Goal: Task Accomplishment & Management: Use online tool/utility

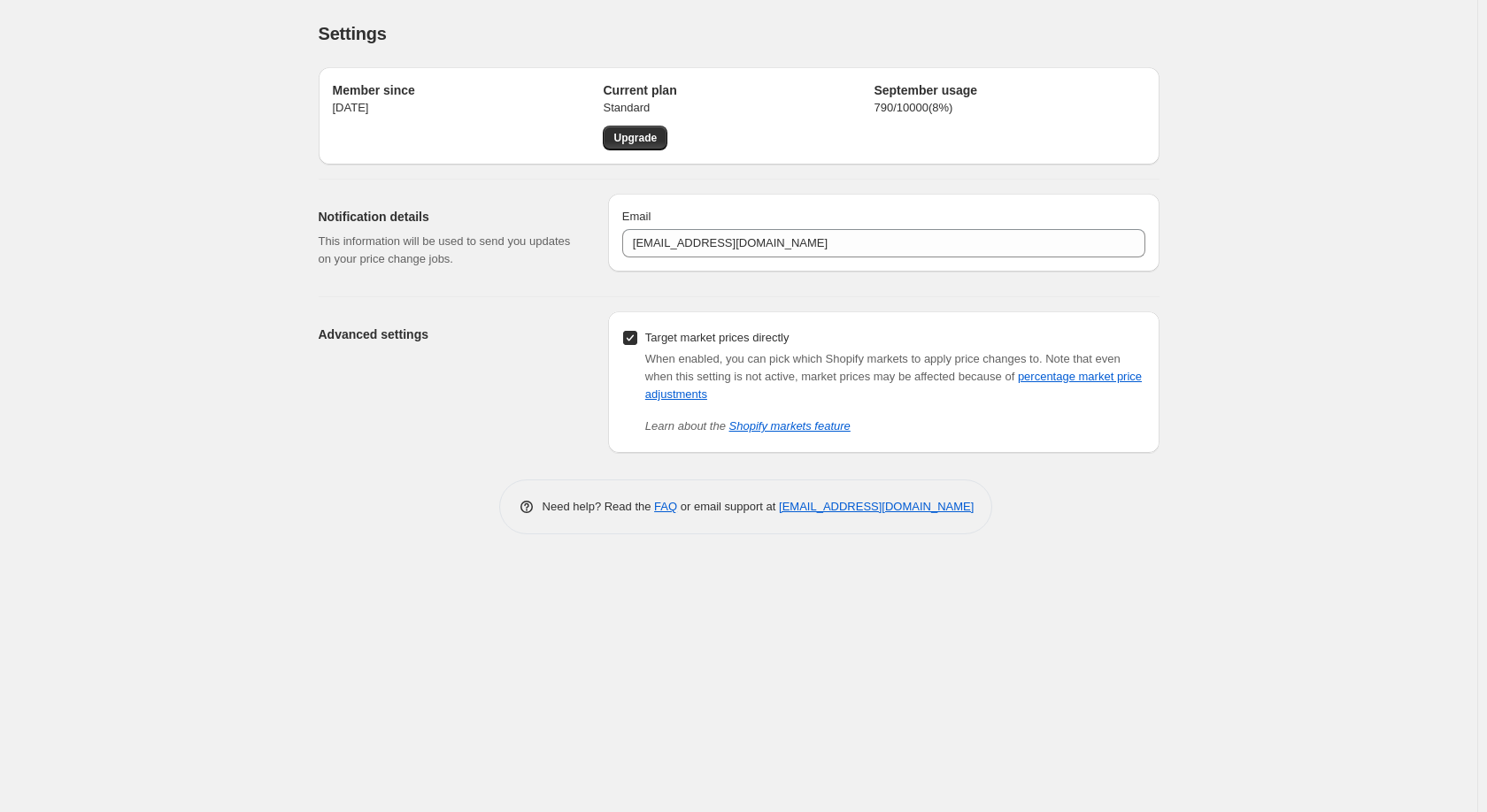
click at [631, 340] on input "Target market prices directly" at bounding box center [630, 338] width 14 height 14
checkbox input "false"
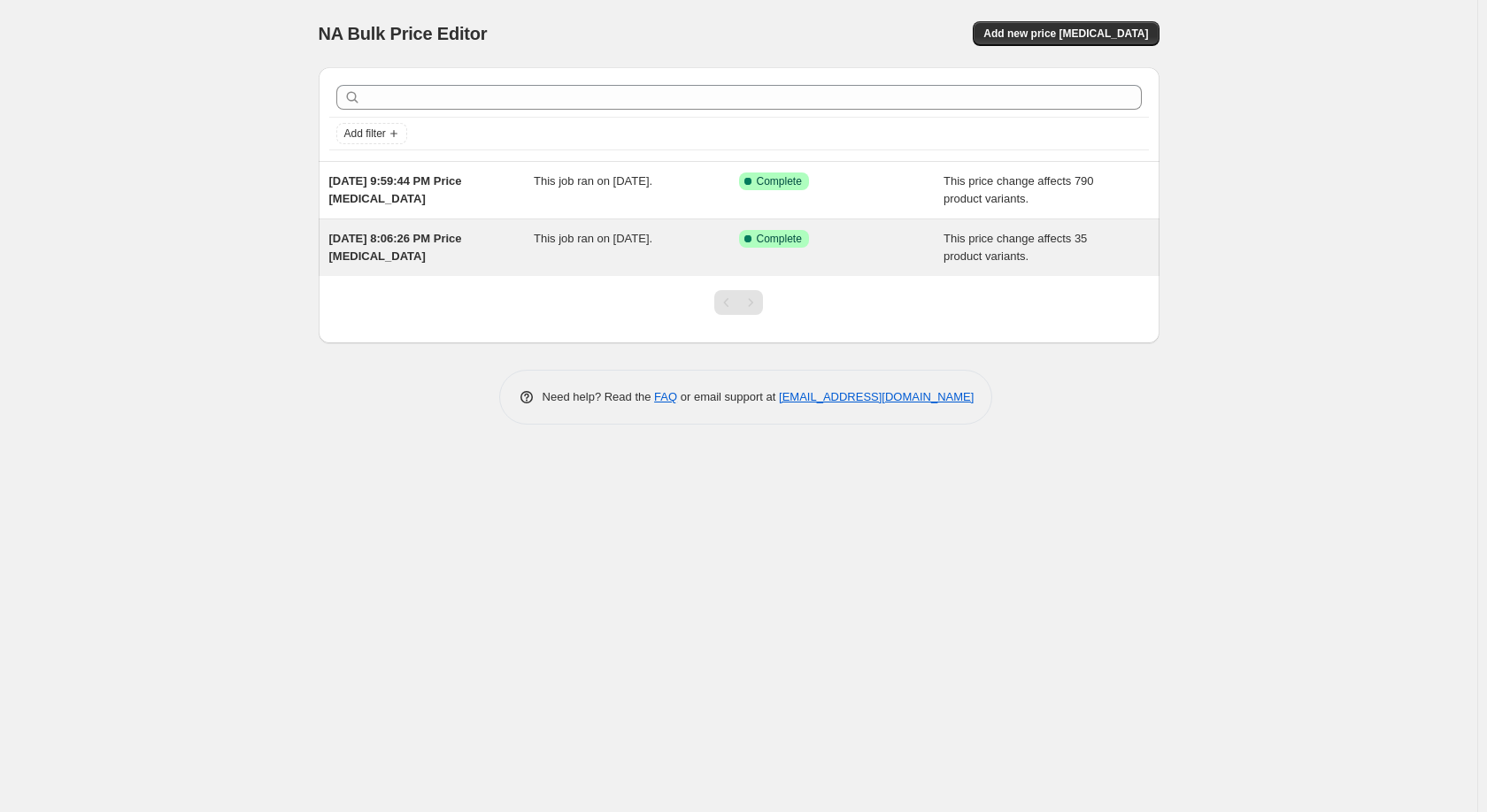
click at [609, 241] on span "This job ran on September 29, 2025." at bounding box center [593, 238] width 119 height 13
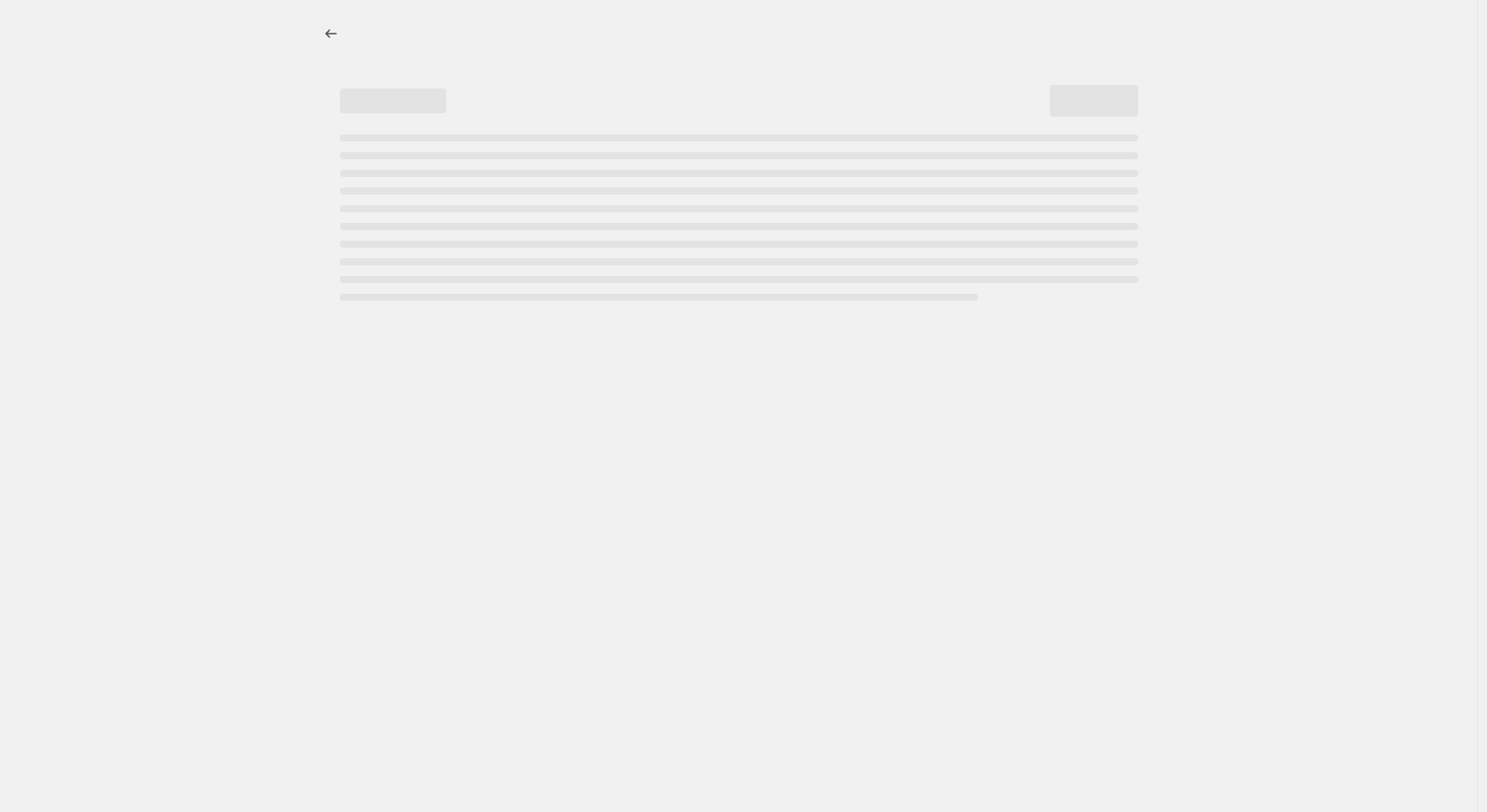
select select "margin"
select select "remove"
select select "vendor"
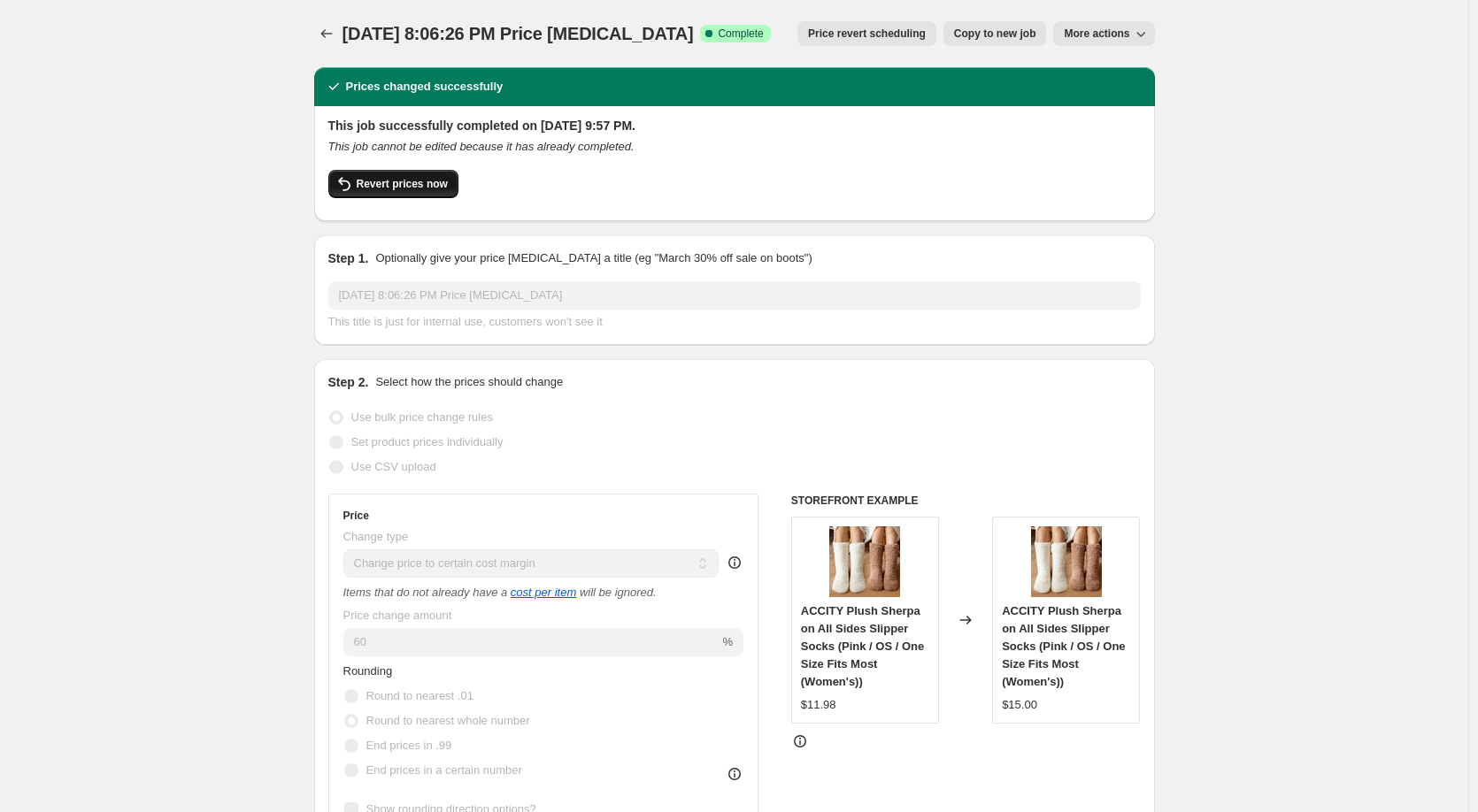
click at [395, 189] on span "Revert prices now" at bounding box center [402, 184] width 91 height 14
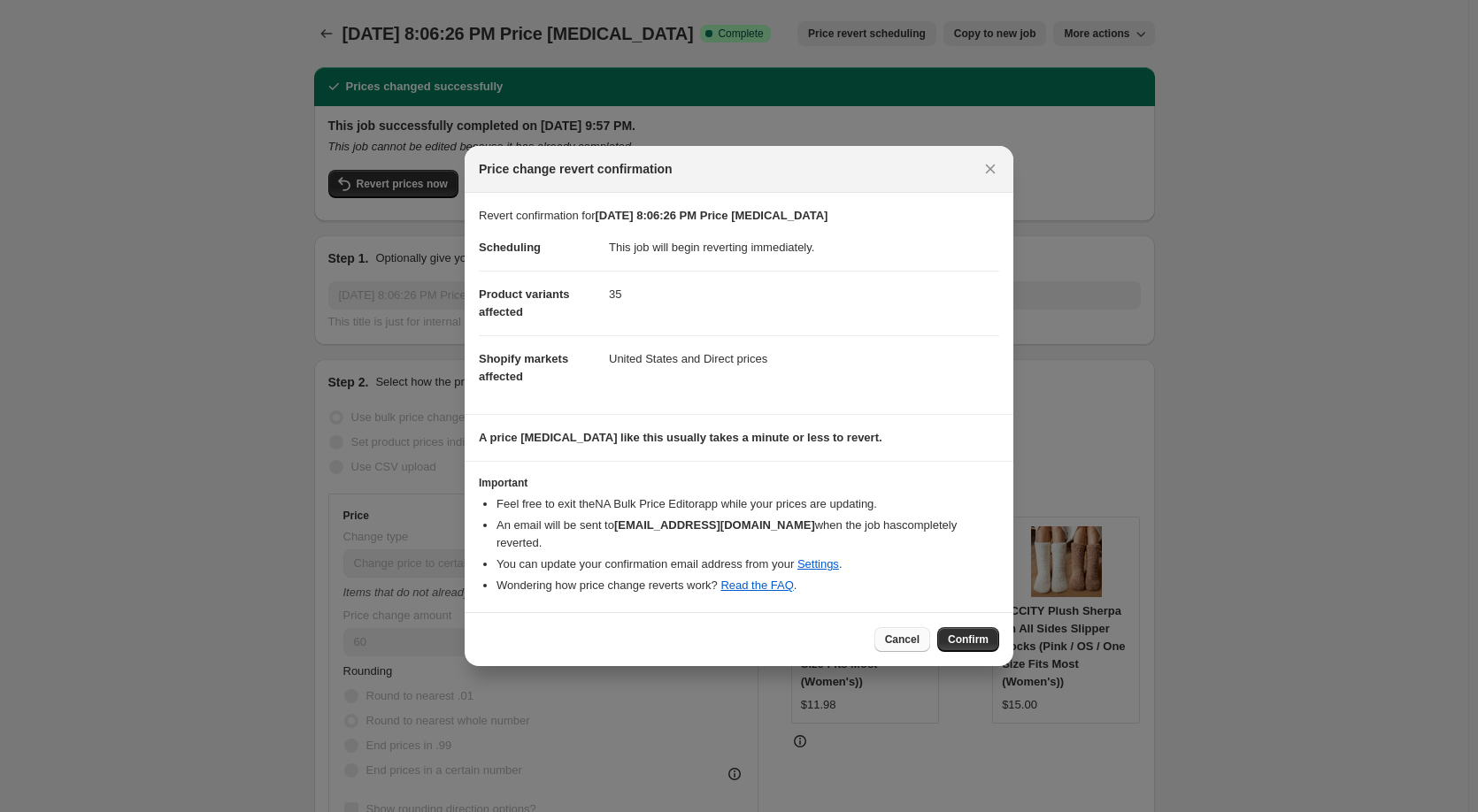
click at [891, 635] on span "Cancel" at bounding box center [902, 640] width 35 height 14
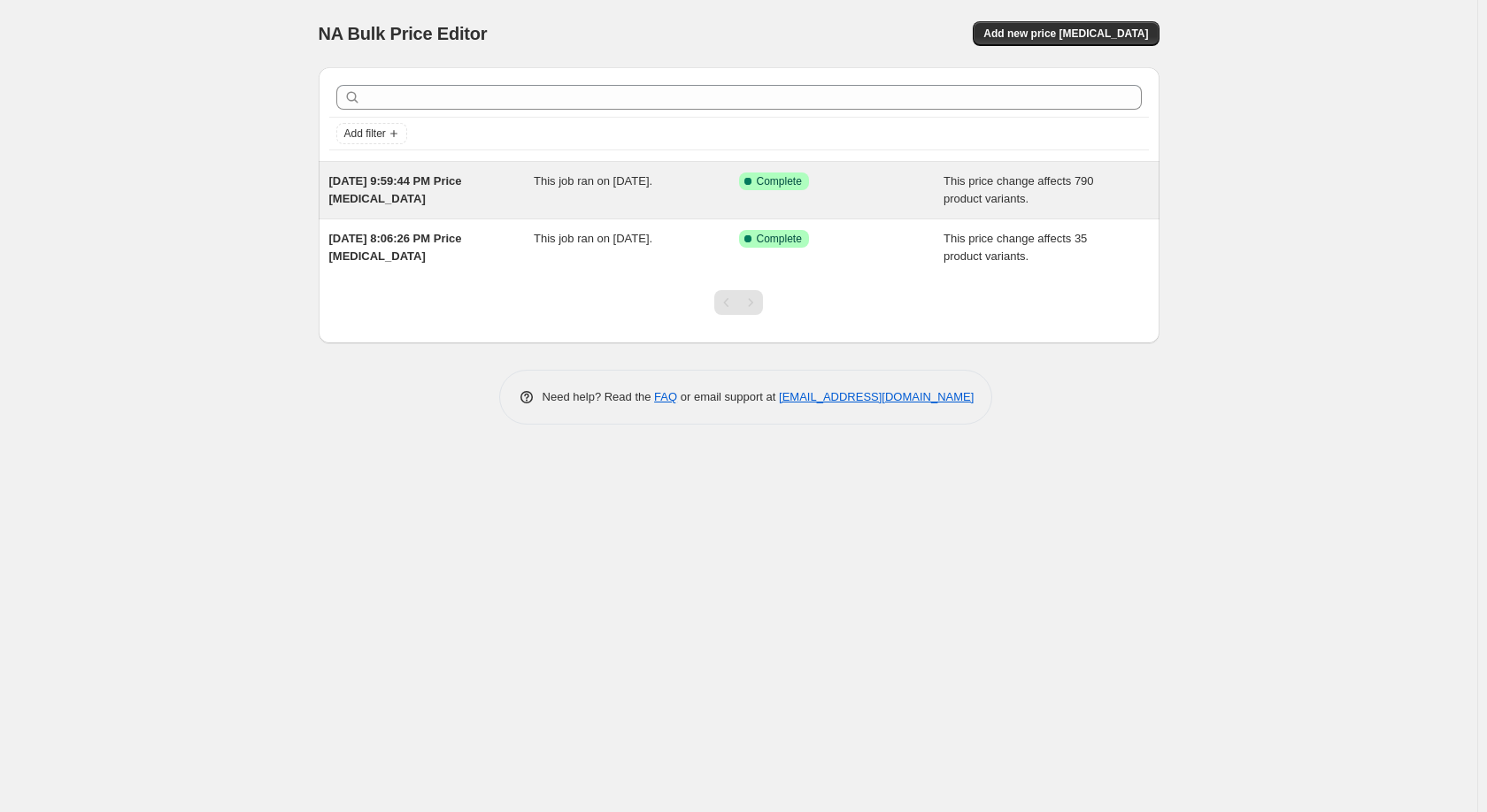
click at [499, 191] on div "[DATE] 9:59:44 PM Price [MEDICAL_DATA]" at bounding box center [432, 191] width 206 height 35
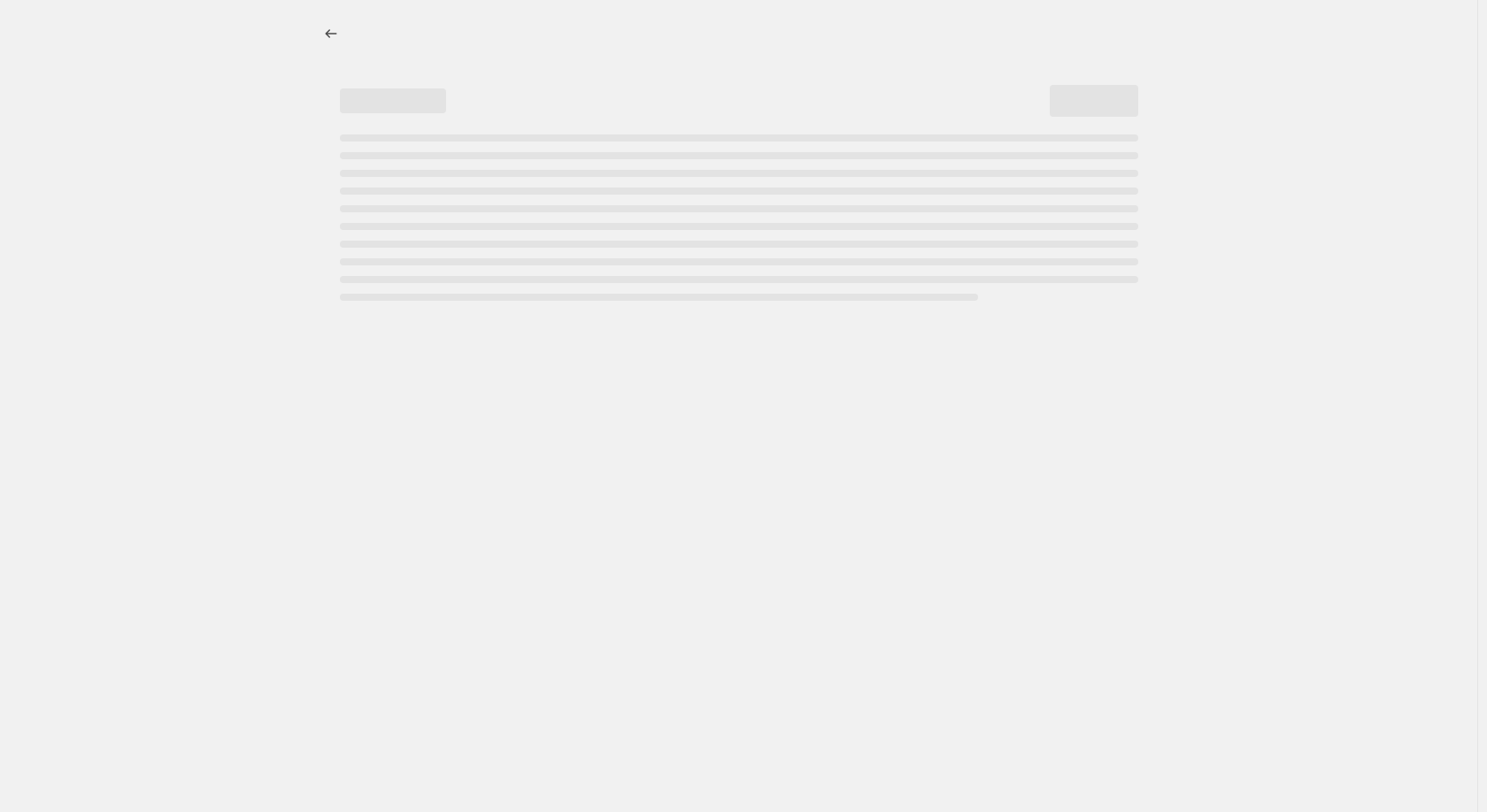
select select "margin"
select select "remove"
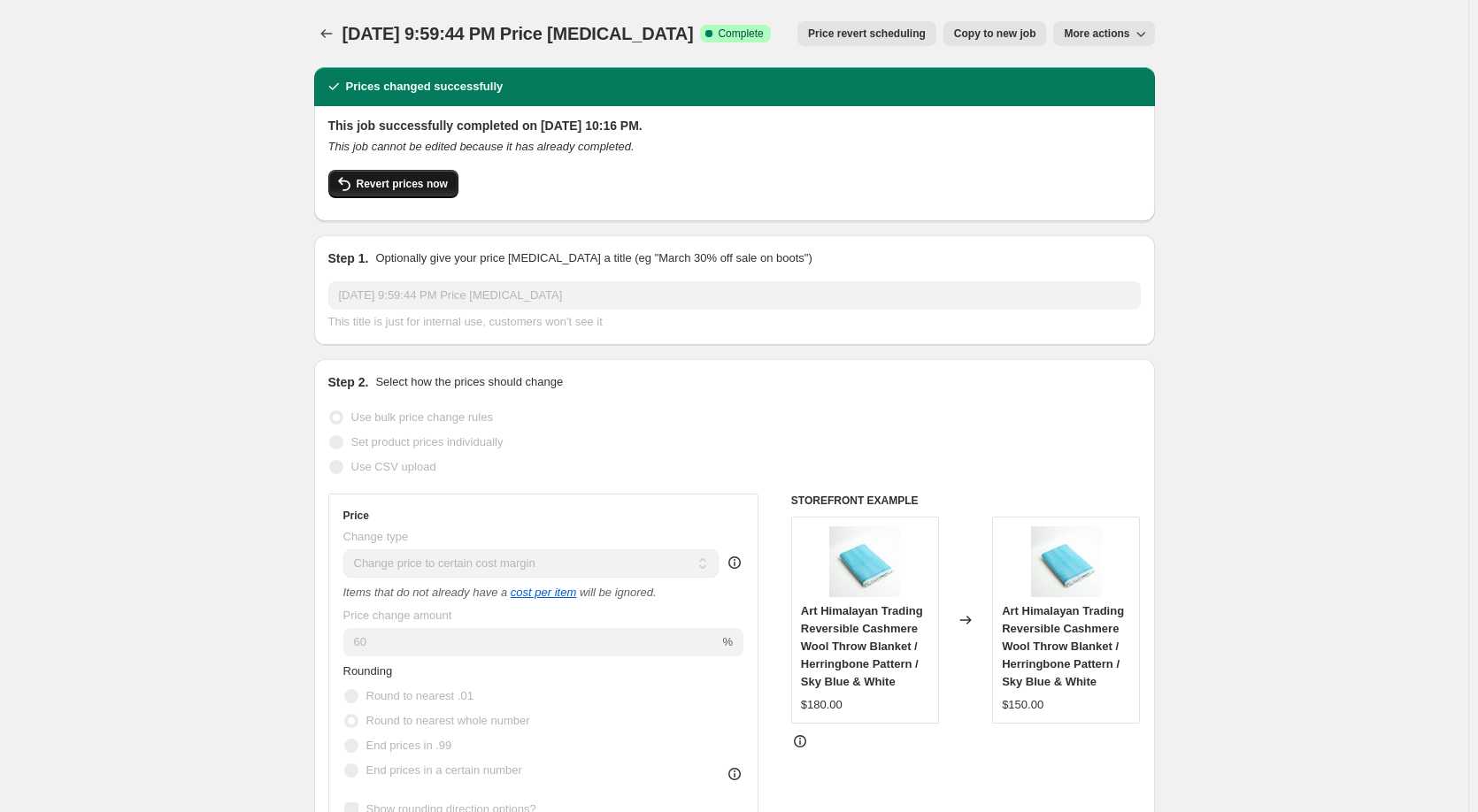
click at [411, 189] on span "Revert prices now" at bounding box center [402, 184] width 91 height 14
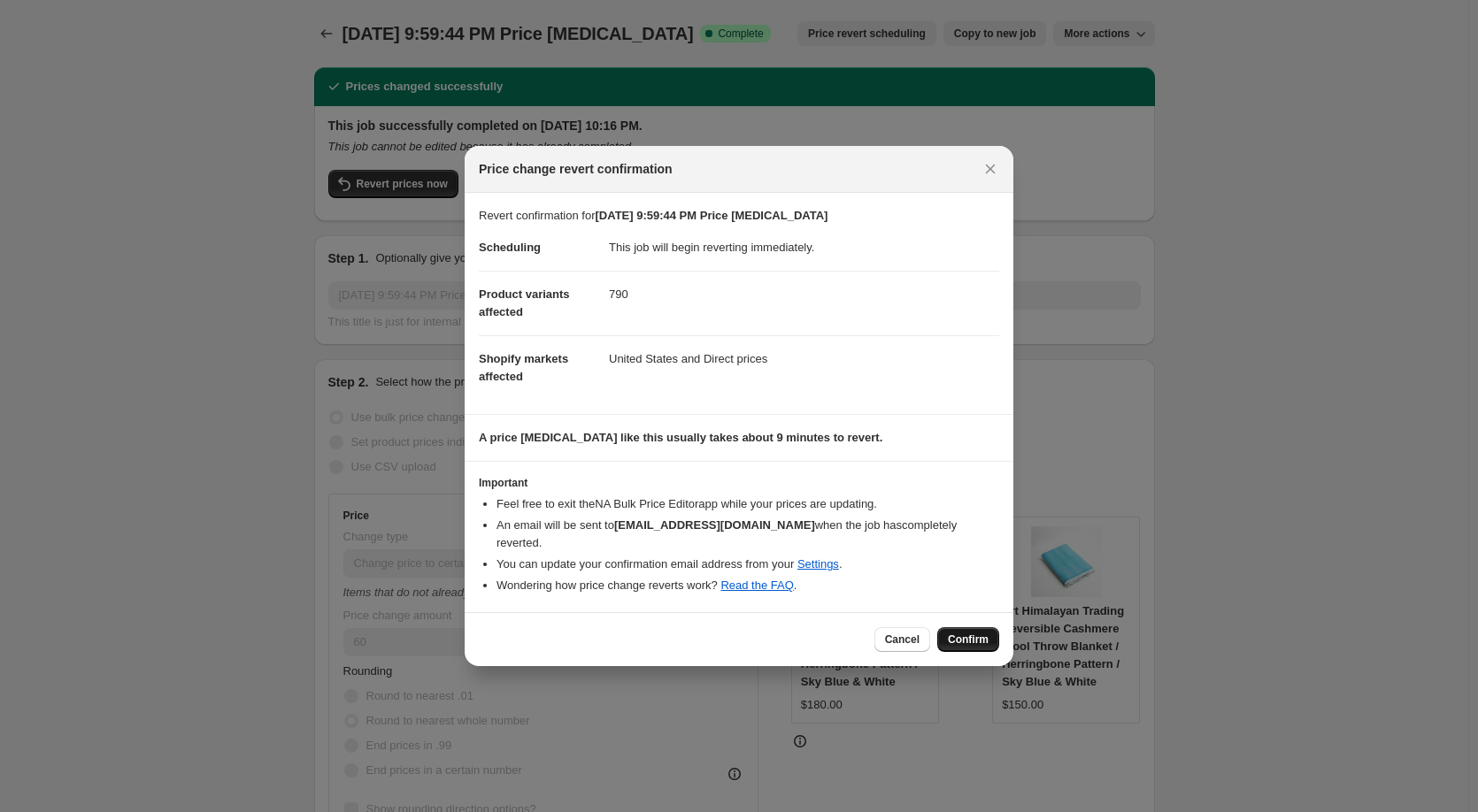
click at [966, 637] on span "Confirm" at bounding box center [968, 640] width 41 height 14
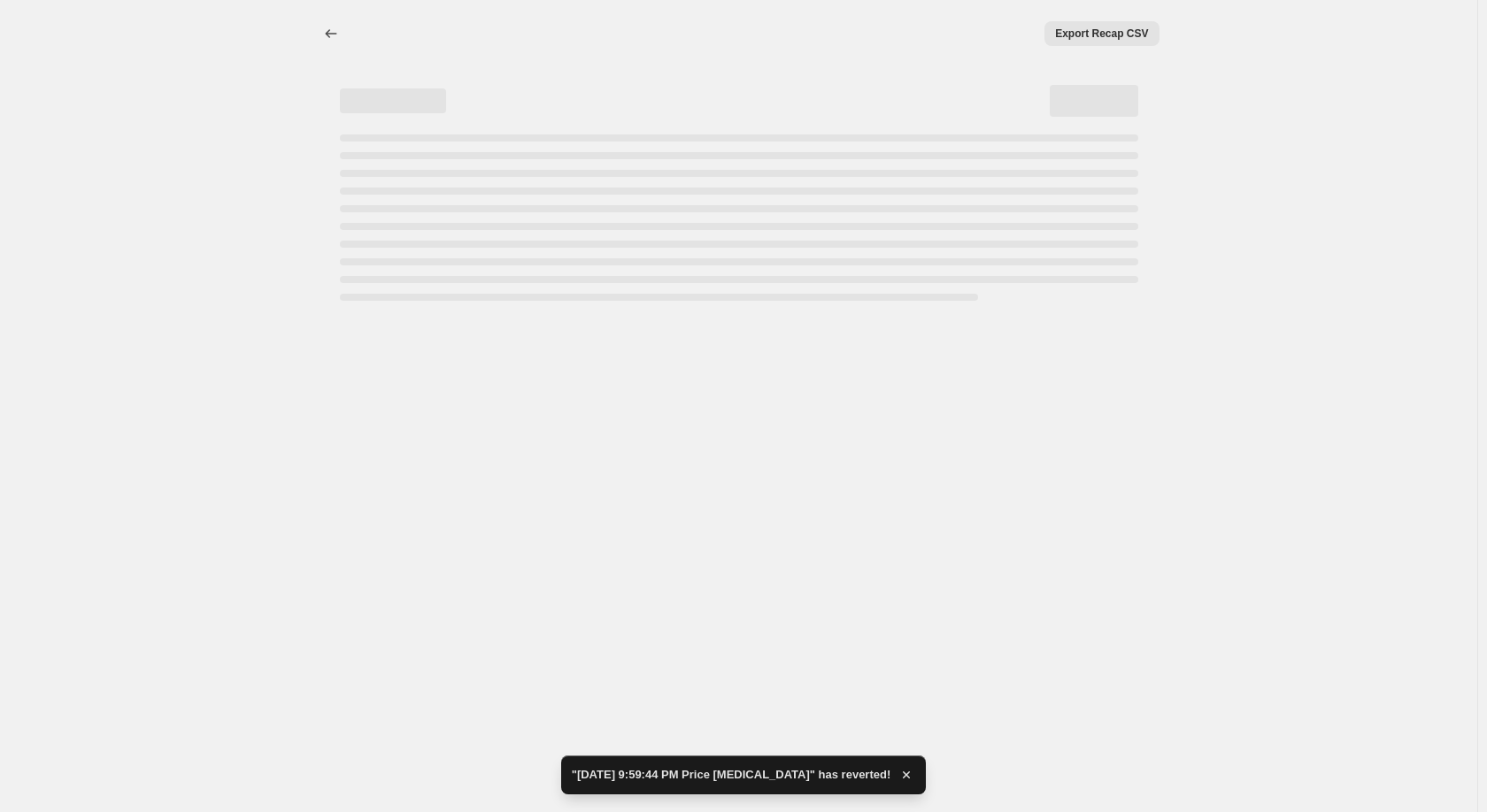
select select "margin"
select select "remove"
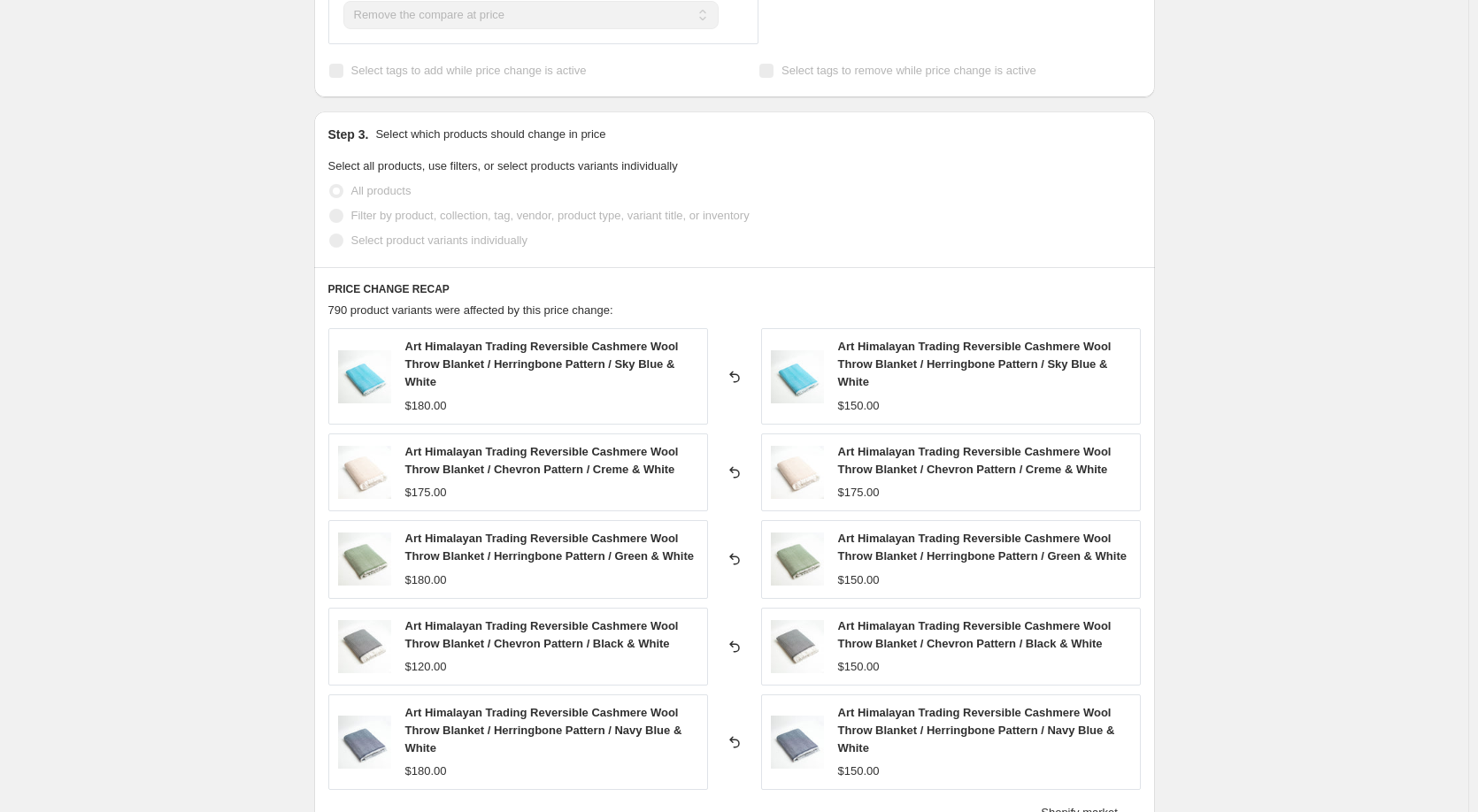
scroll to position [707, 0]
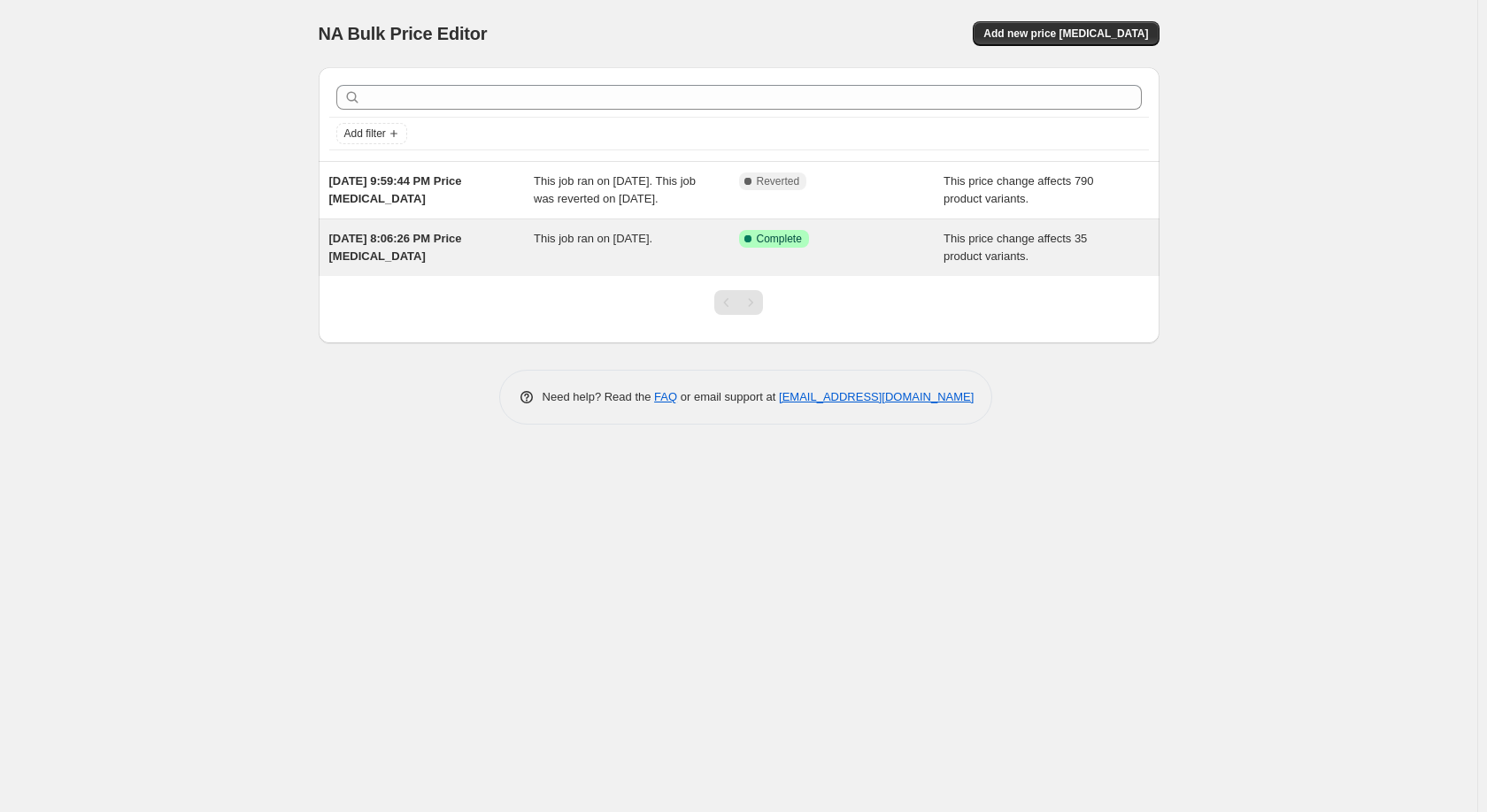
click at [395, 264] on div "Sep 29, 2025, 8:06:26 PM Price change job" at bounding box center [432, 247] width 206 height 35
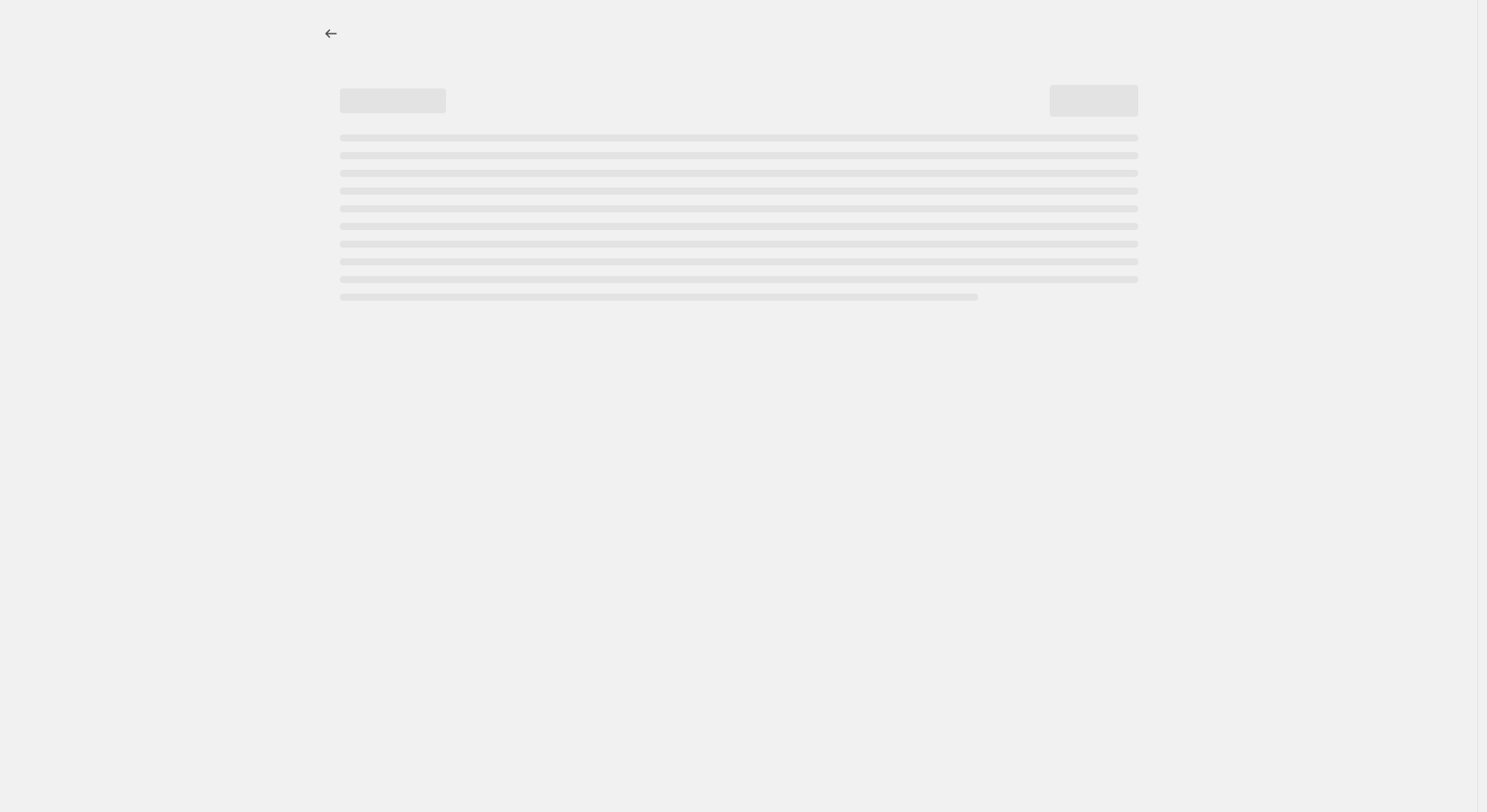
select select "margin"
select select "remove"
select select "vendor"
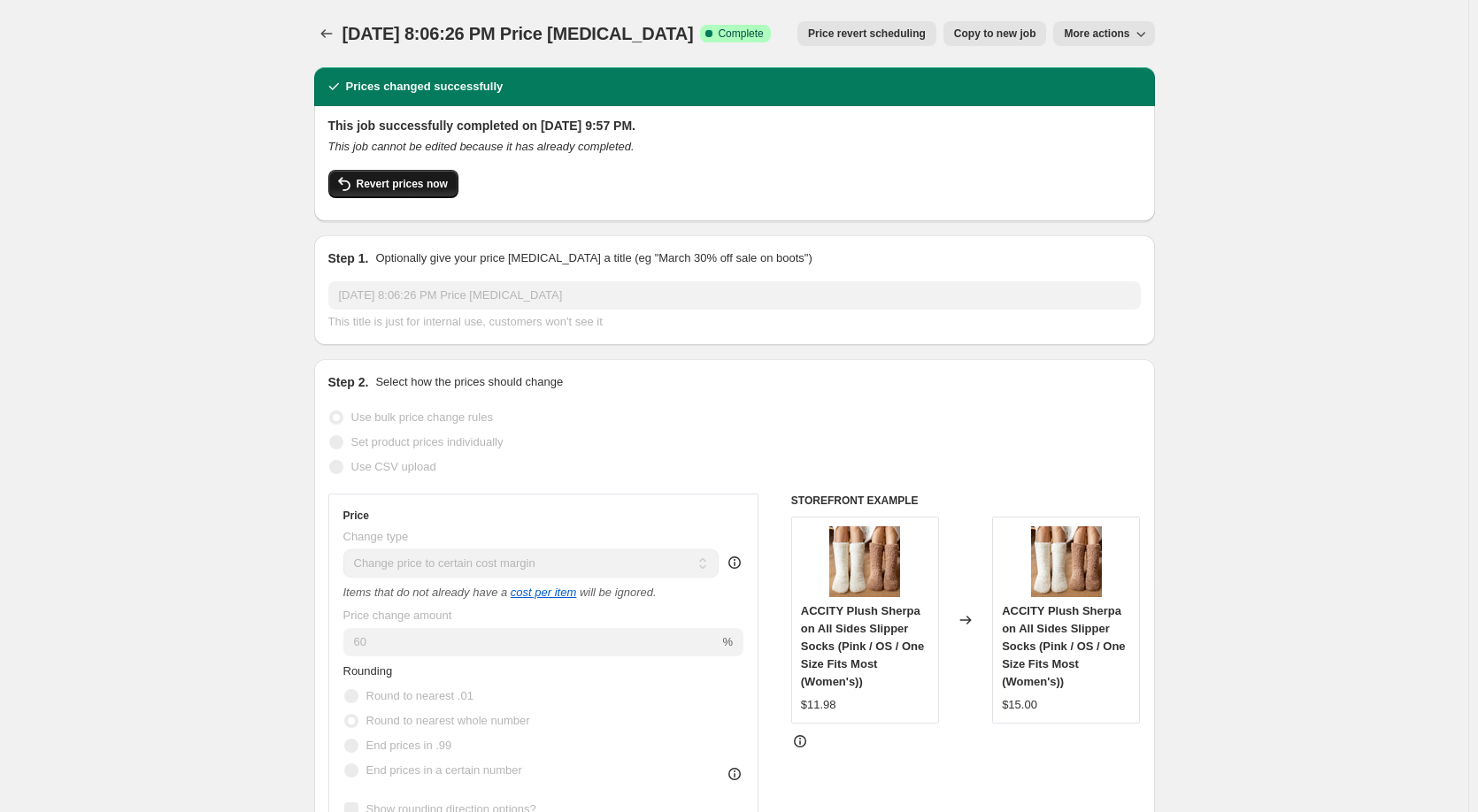
click at [408, 187] on span "Revert prices now" at bounding box center [402, 184] width 91 height 14
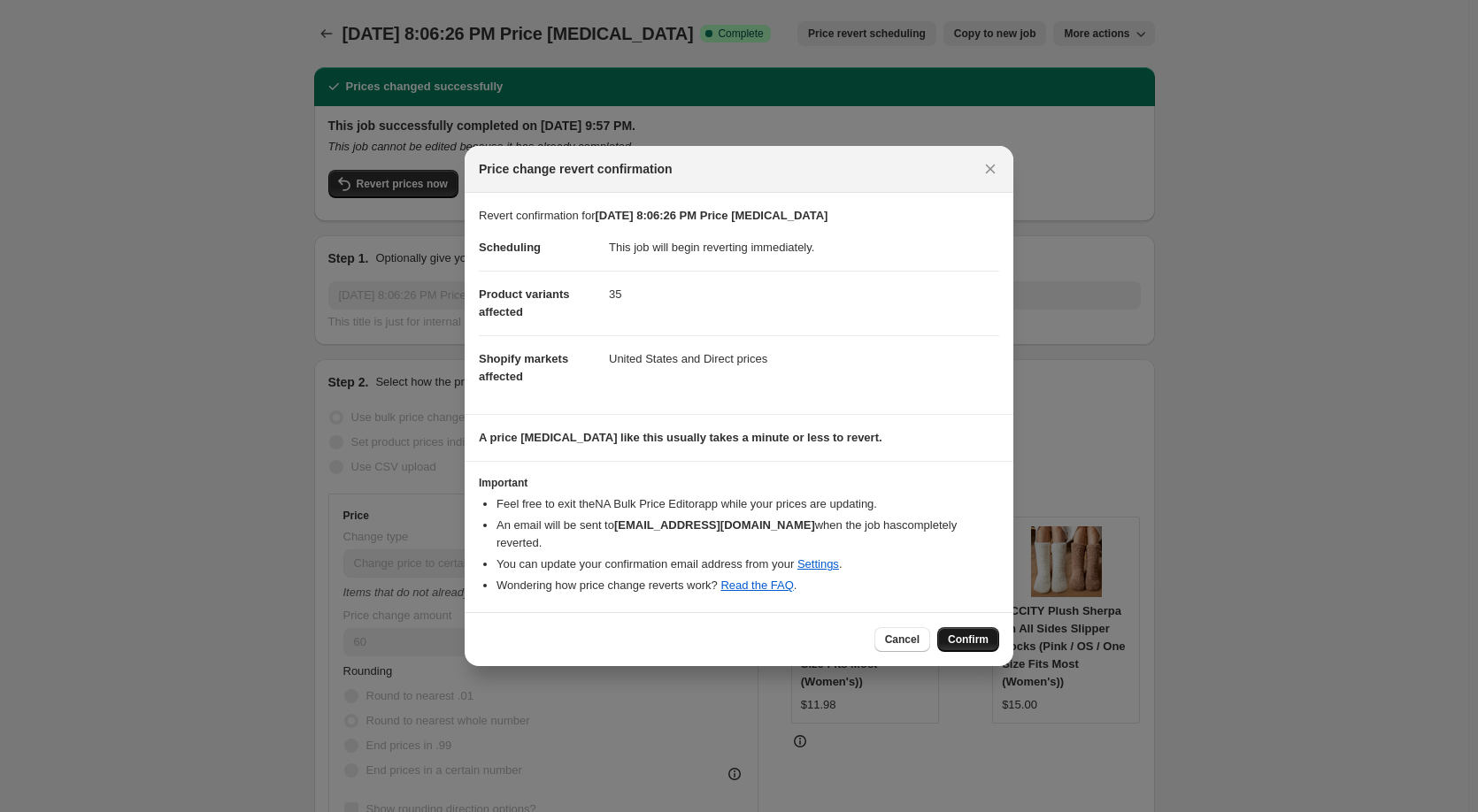
click at [955, 633] on span "Confirm" at bounding box center [968, 640] width 41 height 14
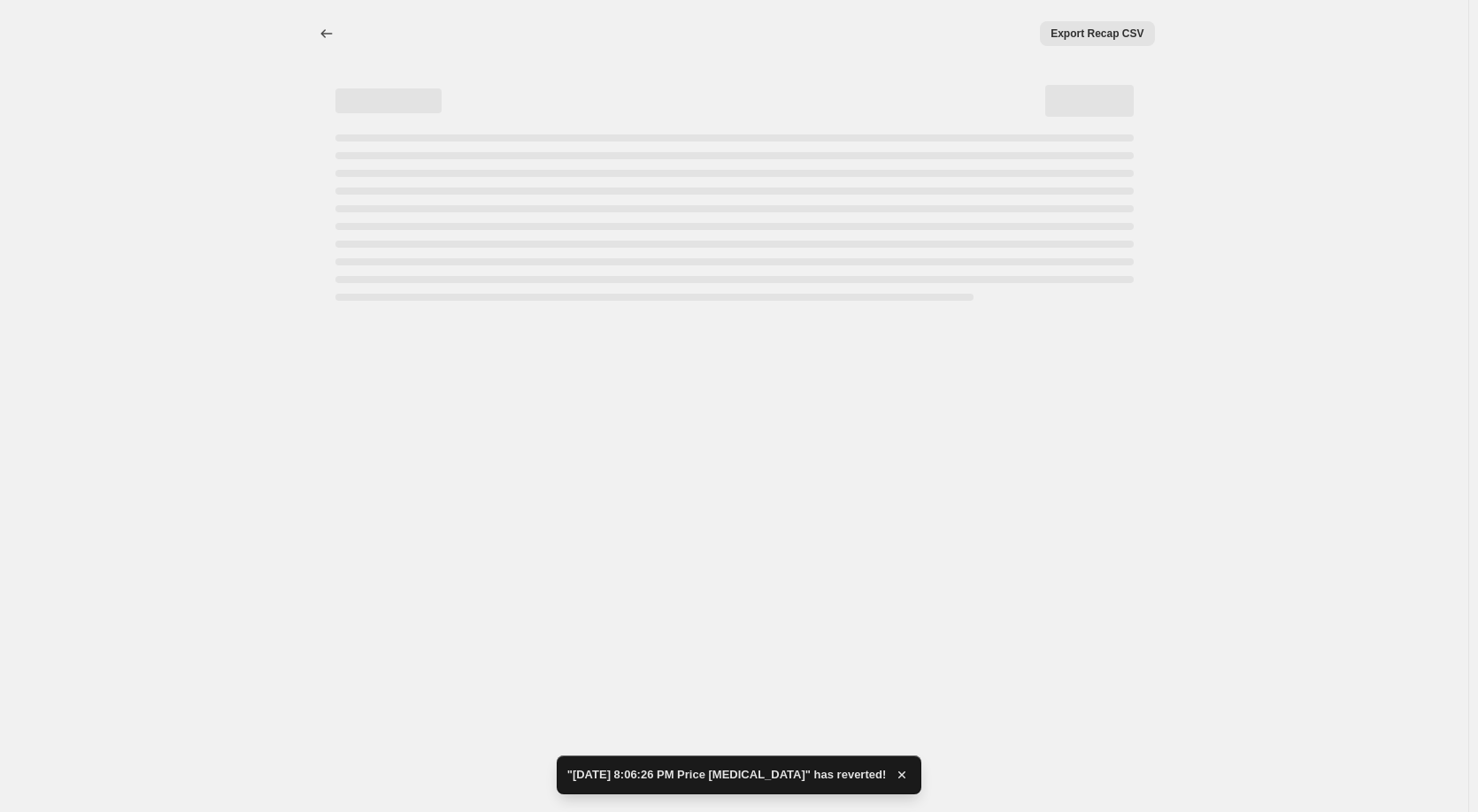
select select "margin"
select select "remove"
select select "vendor"
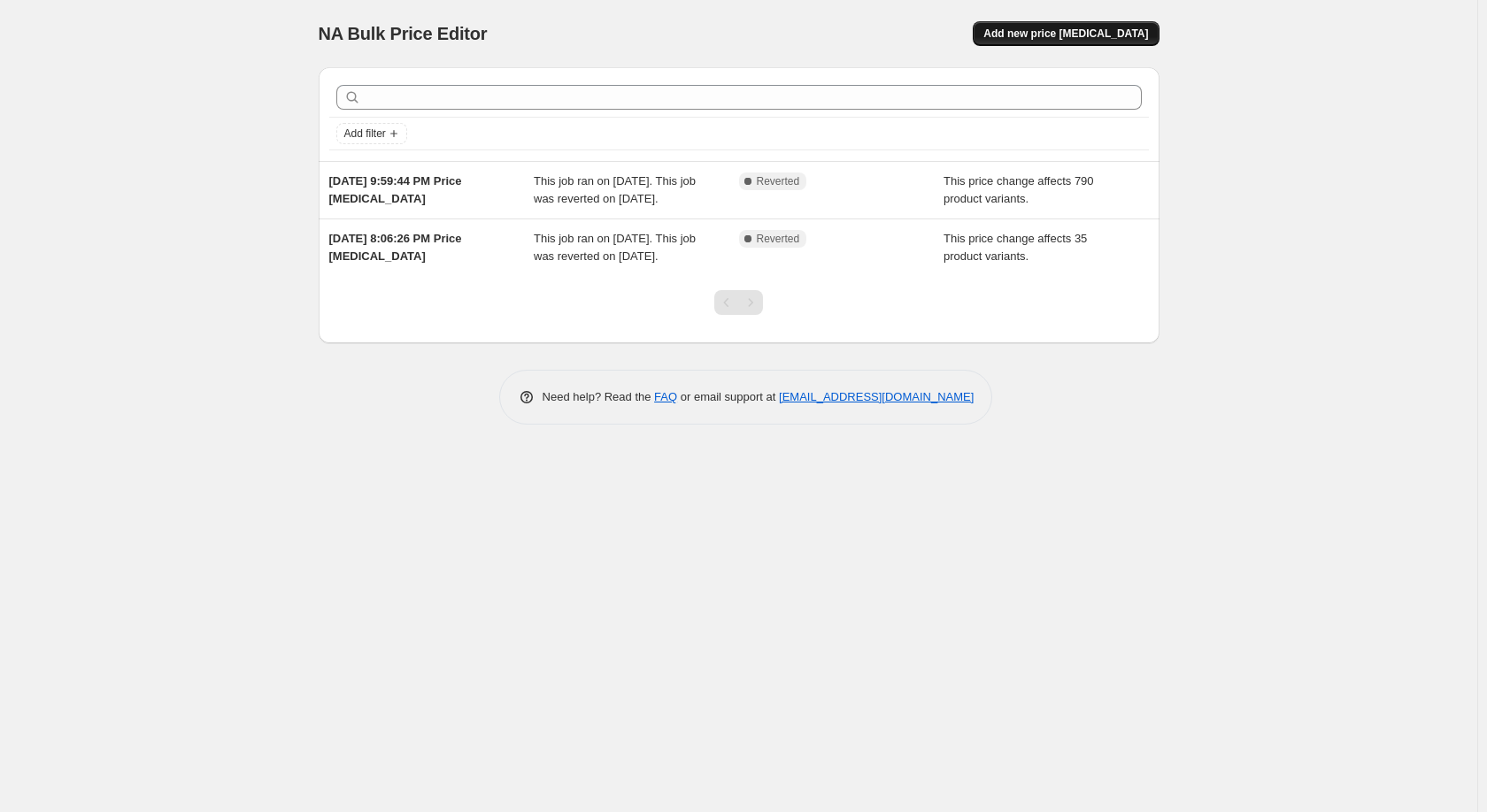
click at [1054, 41] on button "Add new price [MEDICAL_DATA]" at bounding box center [1066, 34] width 186 height 25
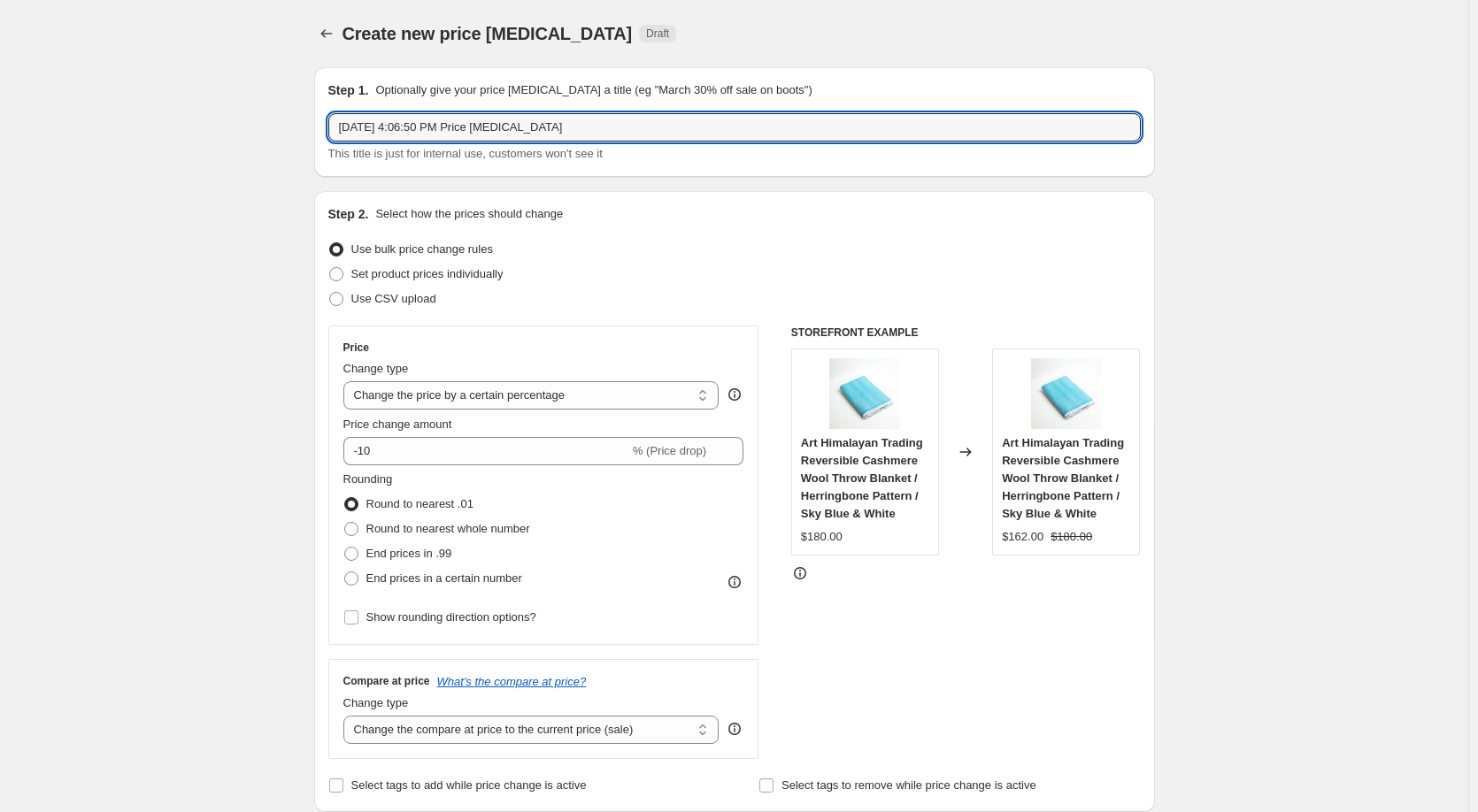
drag, startPoint x: 583, startPoint y: 132, endPoint x: 320, endPoint y: 152, distance: 263.8
click at [320, 152] on div "Step 1. Optionally give your price [MEDICAL_DATA] a title (eg "March 30% off sa…" at bounding box center [734, 122] width 841 height 110
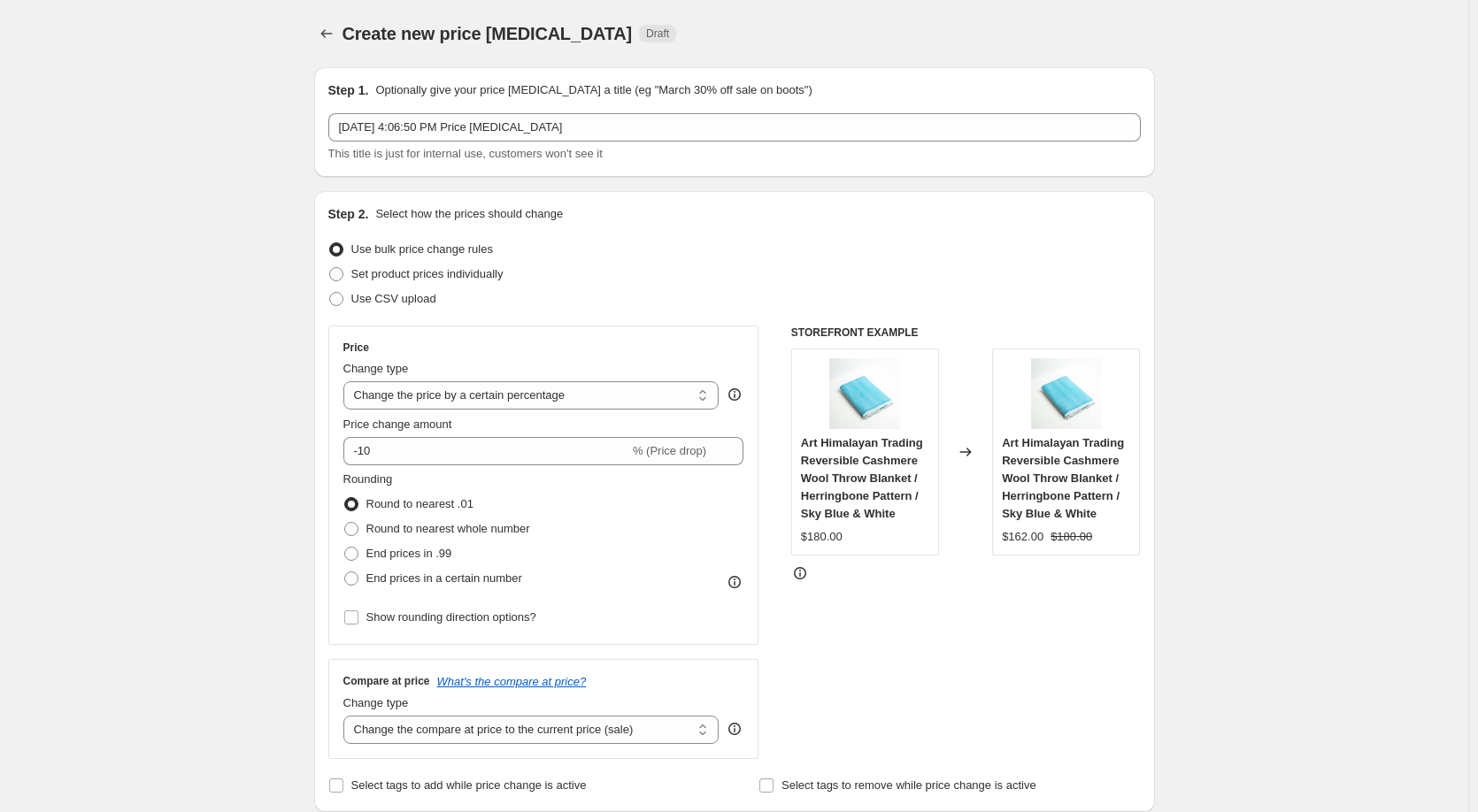
click at [342, 248] on span at bounding box center [336, 249] width 14 height 14
click at [330, 243] on input "Use bulk price change rules" at bounding box center [329, 242] width 1 height 1
click at [433, 390] on select "Change the price to a certain amount Change the price by a certain amount Chang…" at bounding box center [531, 395] width 376 height 28
select select "margin"
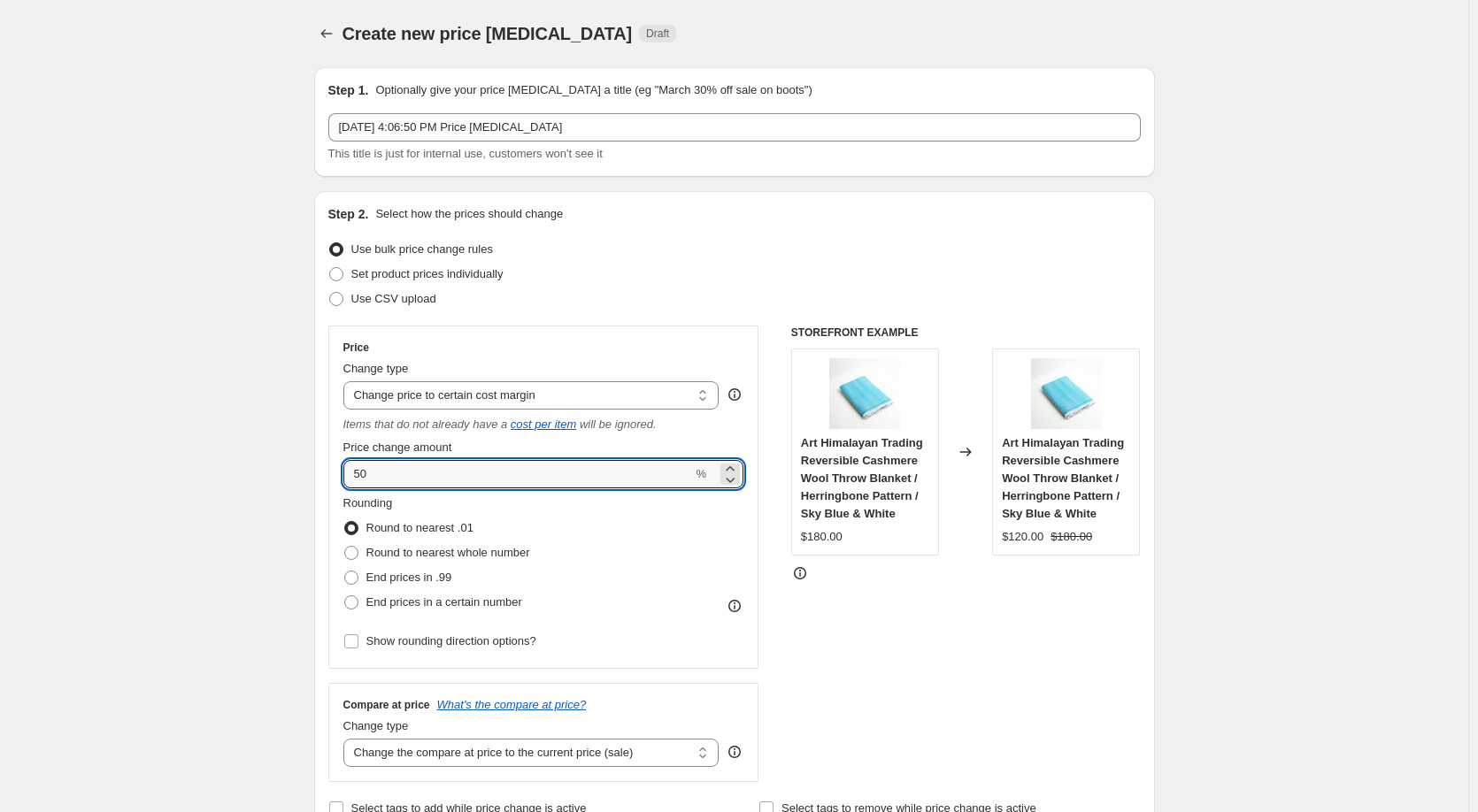
drag, startPoint x: 395, startPoint y: 465, endPoint x: 288, endPoint y: 487, distance: 109.2
type input "60"
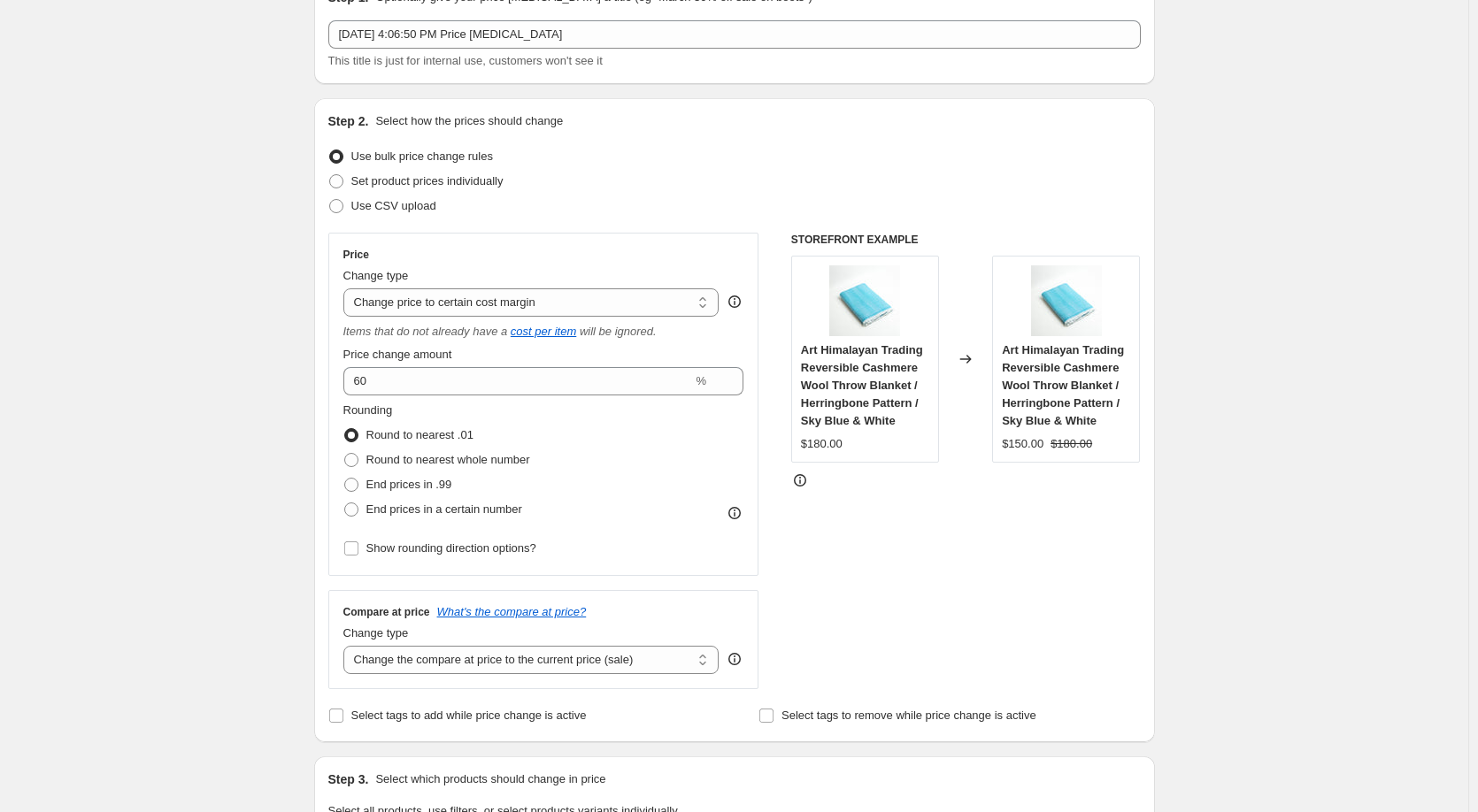
scroll to position [118, 0]
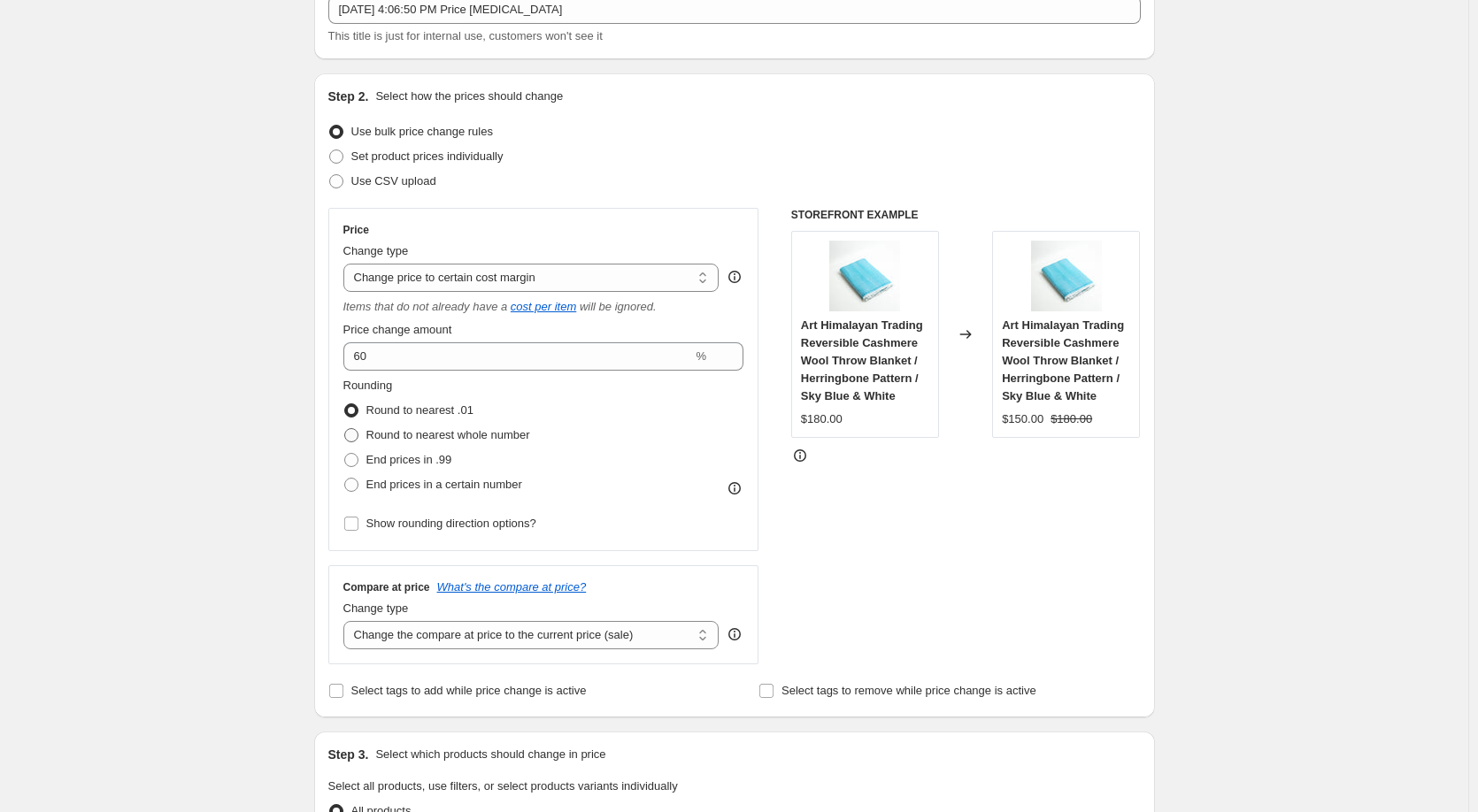
click at [358, 435] on span at bounding box center [351, 435] width 14 height 14
click at [345, 429] on input "Round to nearest whole number" at bounding box center [344, 428] width 1 height 1
radio input "true"
click at [354, 524] on input "Show rounding direction options?" at bounding box center [351, 524] width 14 height 14
checkbox input "true"
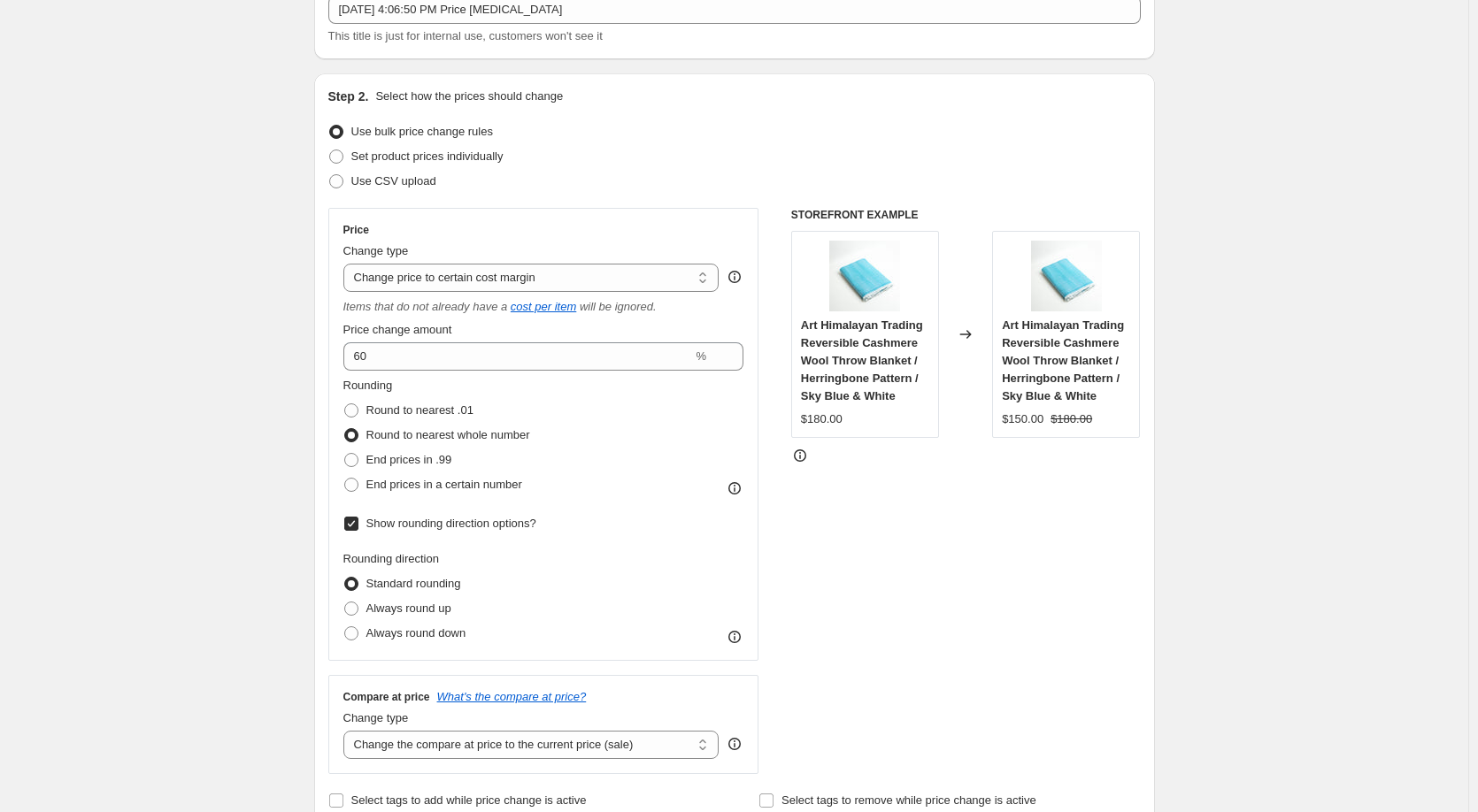
drag, startPoint x: 356, startPoint y: 608, endPoint x: 270, endPoint y: 588, distance: 88.3
click at [356, 611] on span at bounding box center [351, 609] width 14 height 14
click at [345, 603] on input "Always round up" at bounding box center [344, 602] width 1 height 1
radio input "true"
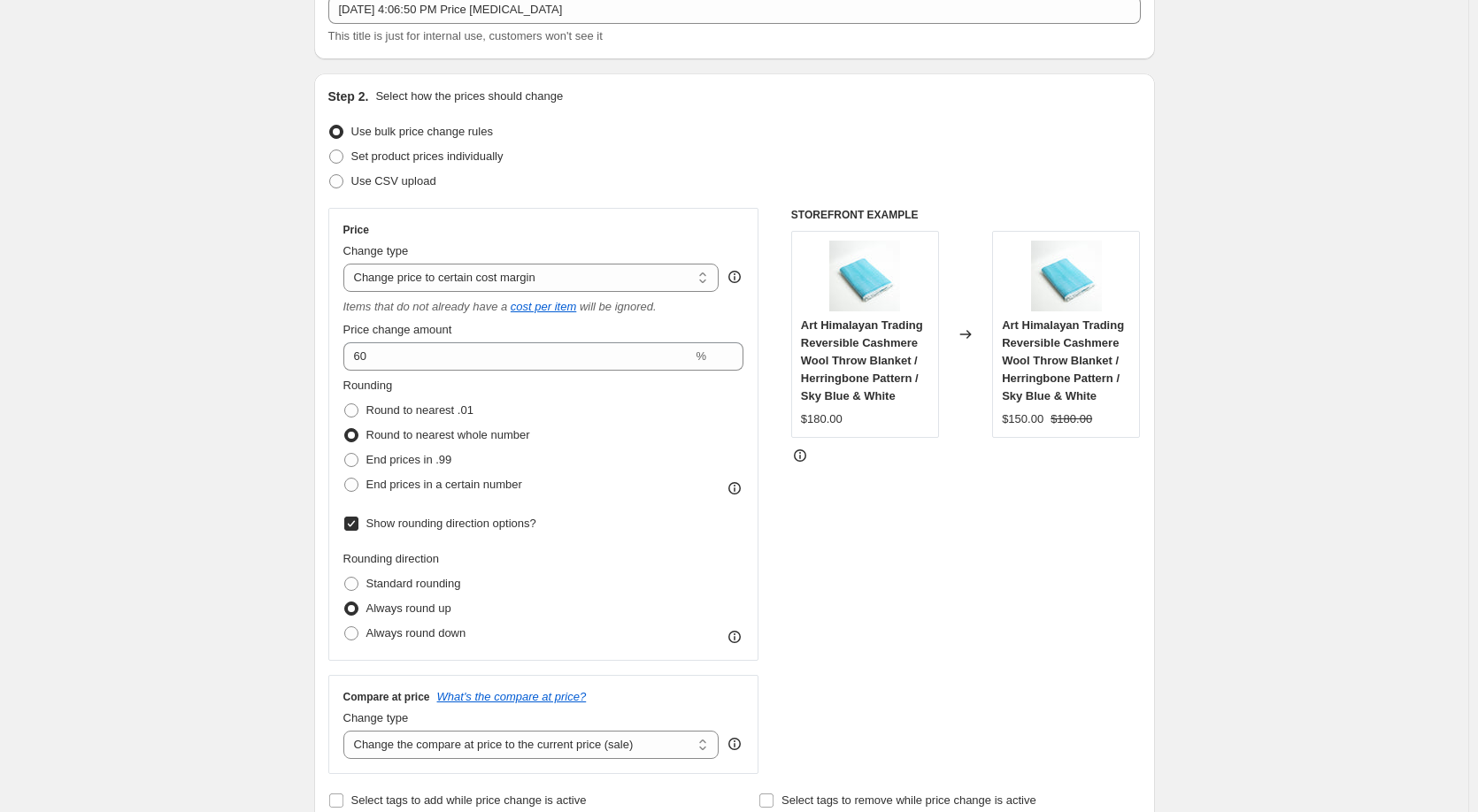
click at [355, 609] on span at bounding box center [351, 609] width 14 height 14
click at [345, 603] on input "Always round up" at bounding box center [344, 602] width 1 height 1
click at [354, 611] on span at bounding box center [351, 609] width 14 height 14
click at [345, 603] on input "Always round up" at bounding box center [344, 602] width 1 height 1
click at [356, 433] on span at bounding box center [351, 435] width 14 height 14
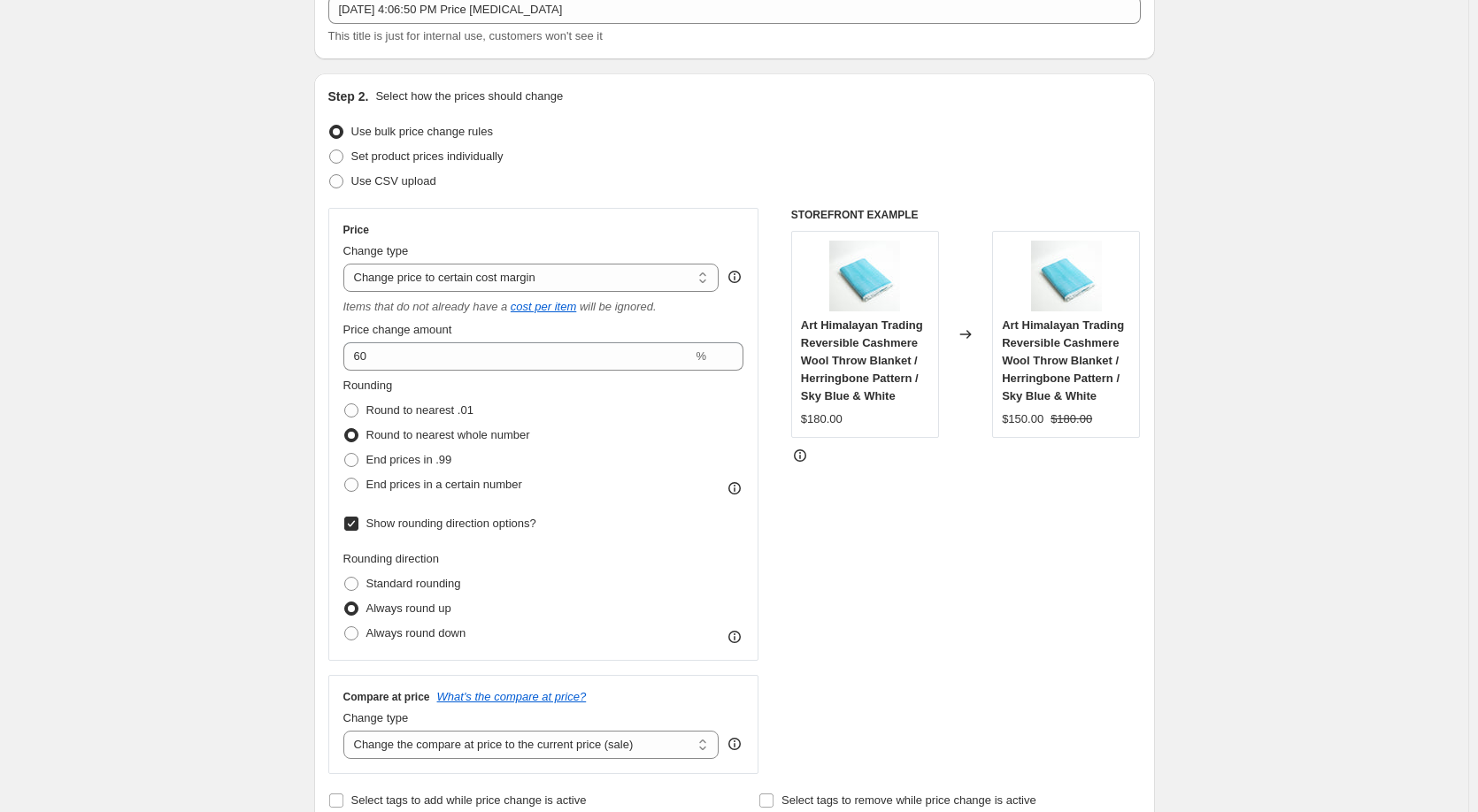
click at [345, 429] on input "Round to nearest whole number" at bounding box center [344, 428] width 1 height 1
click at [469, 282] on select "Change the price to a certain amount Change the price by a certain amount Chang…" at bounding box center [531, 277] width 376 height 28
select select "to"
click at [347, 263] on select "Change the price to a certain amount Change the price by a certain amount Chang…" at bounding box center [531, 277] width 376 height 28
type input "80.00"
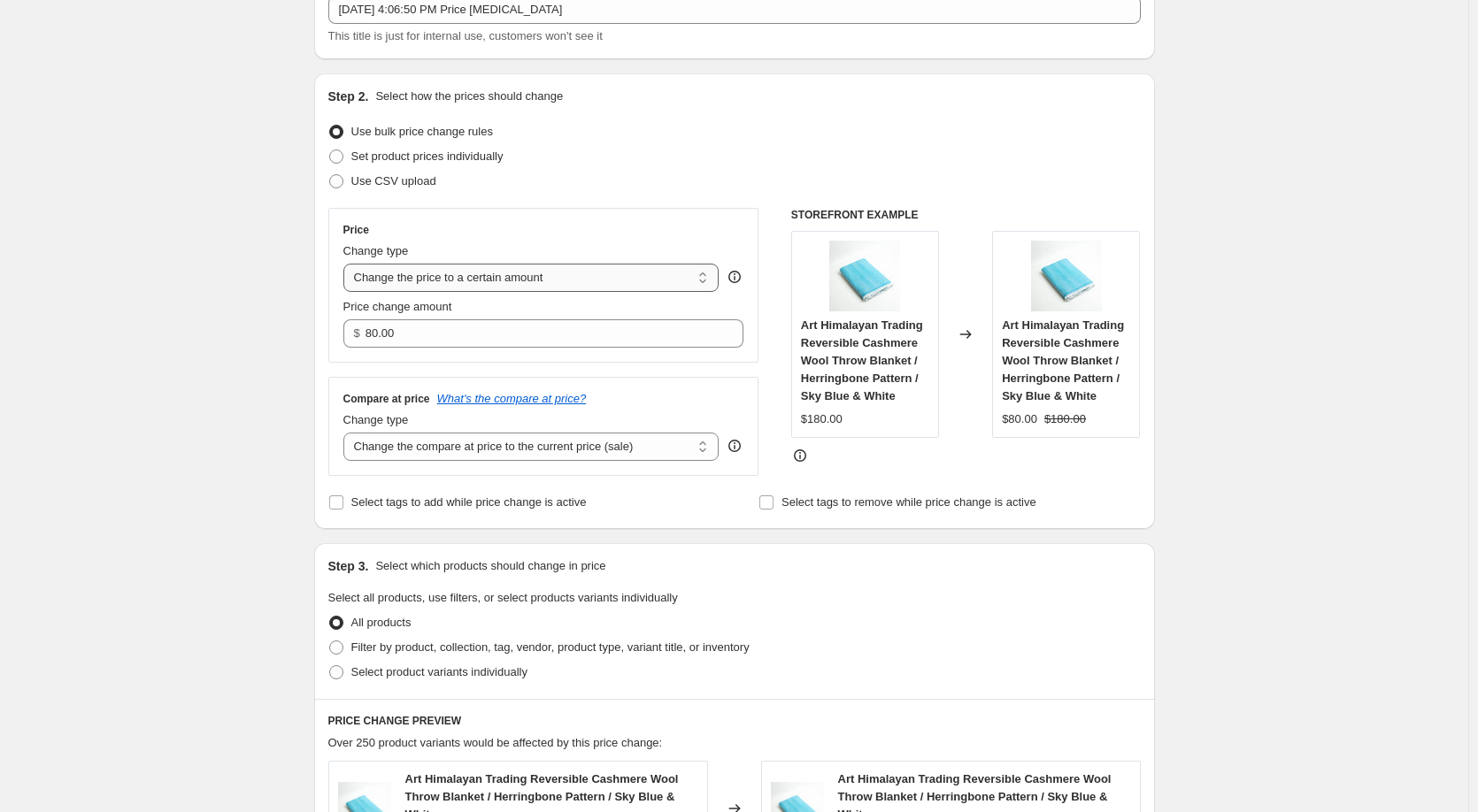
click at [467, 279] on select "Change the price to a certain amount Change the price by a certain amount Chang…" at bounding box center [531, 277] width 376 height 28
select select "by"
click at [347, 263] on select "Change the price to a certain amount Change the price by a certain amount Chang…" at bounding box center [531, 277] width 376 height 28
type input "-10.00"
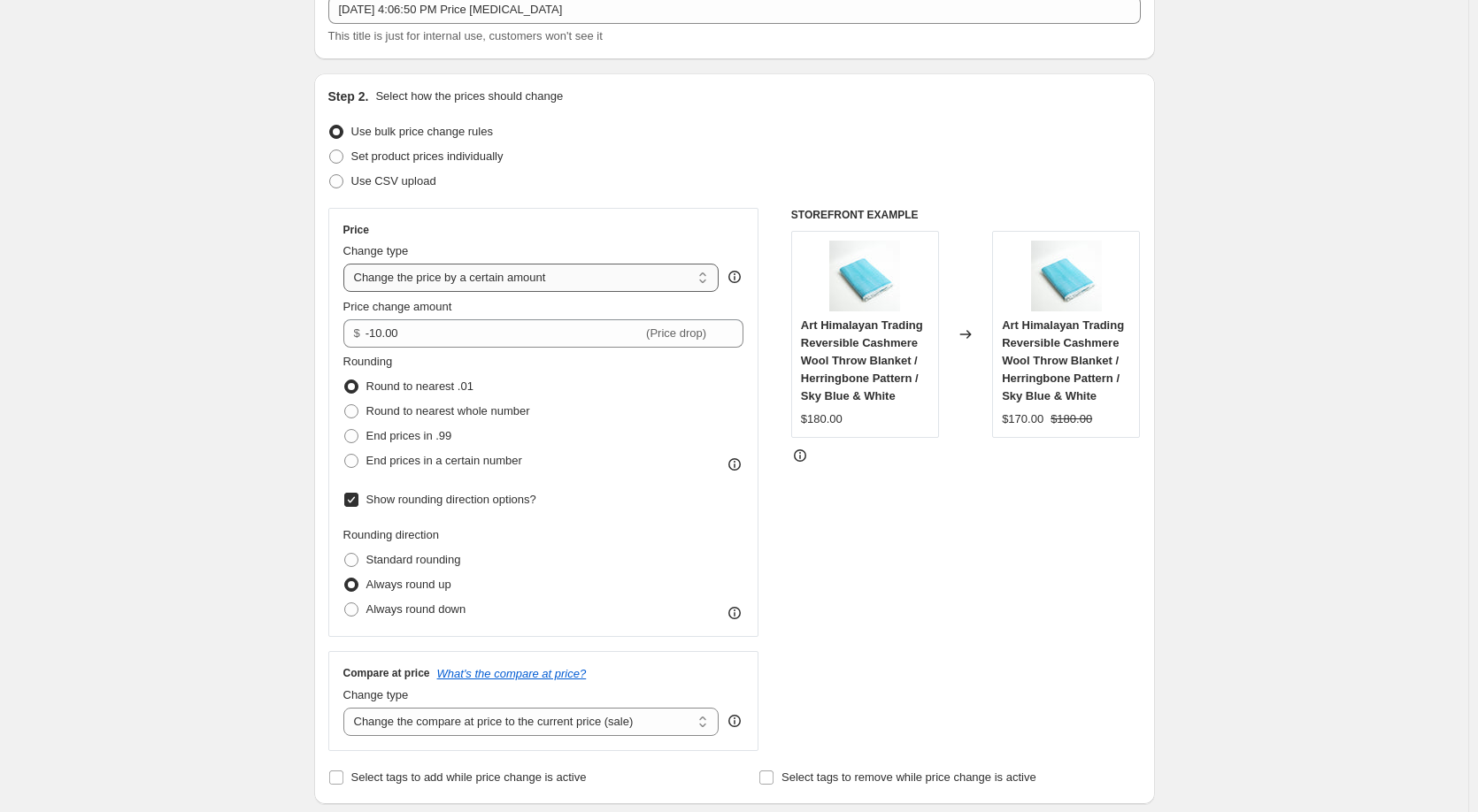
click at [439, 275] on select "Change the price to a certain amount Change the price by a certain amount Chang…" at bounding box center [531, 277] width 376 height 28
select select "margin"
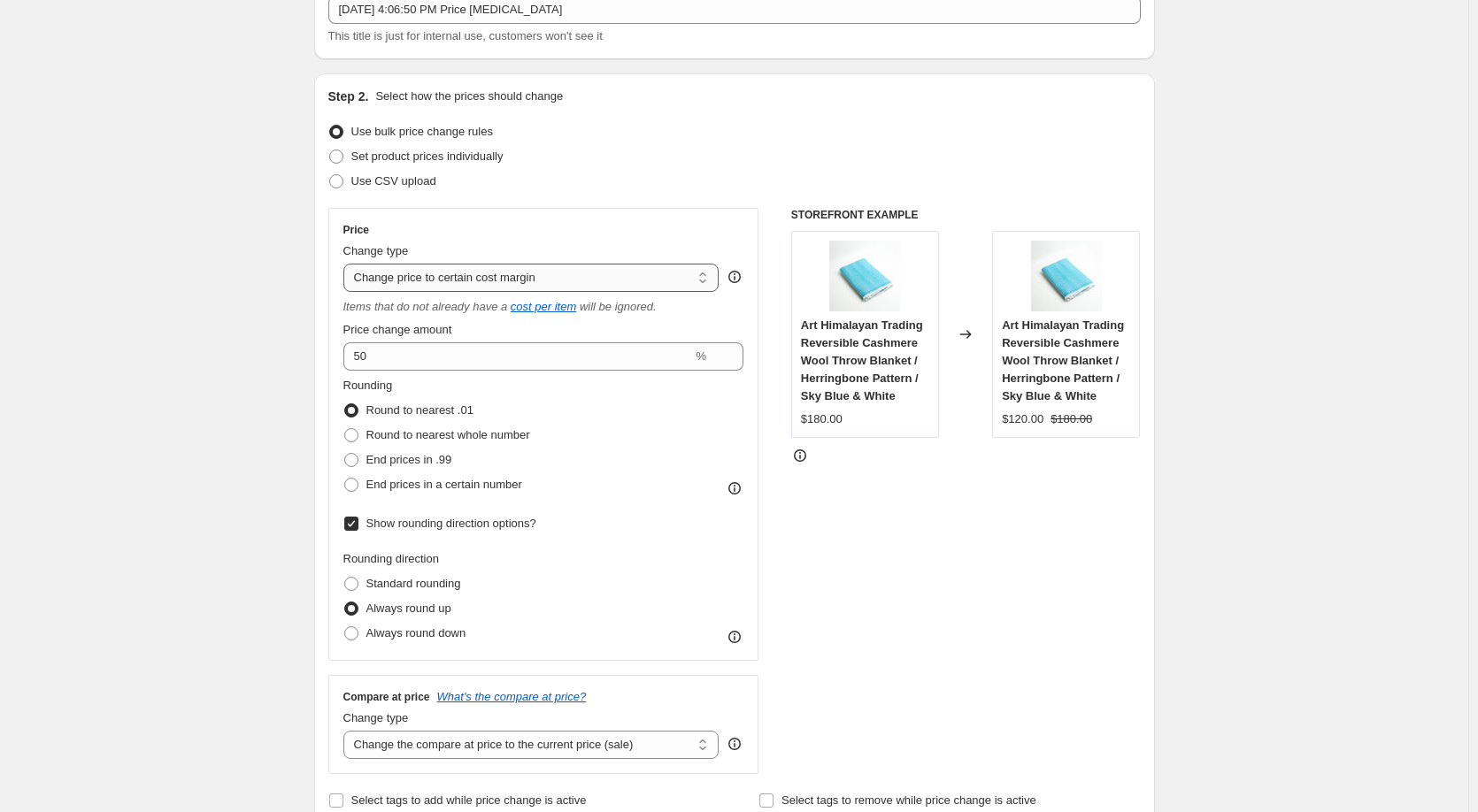
click at [441, 277] on select "Change the price to a certain amount Change the price by a certain amount Chang…" at bounding box center [531, 277] width 376 height 28
click at [347, 263] on select "Change the price to a certain amount Change the price by a certain amount Chang…" at bounding box center [531, 277] width 376 height 28
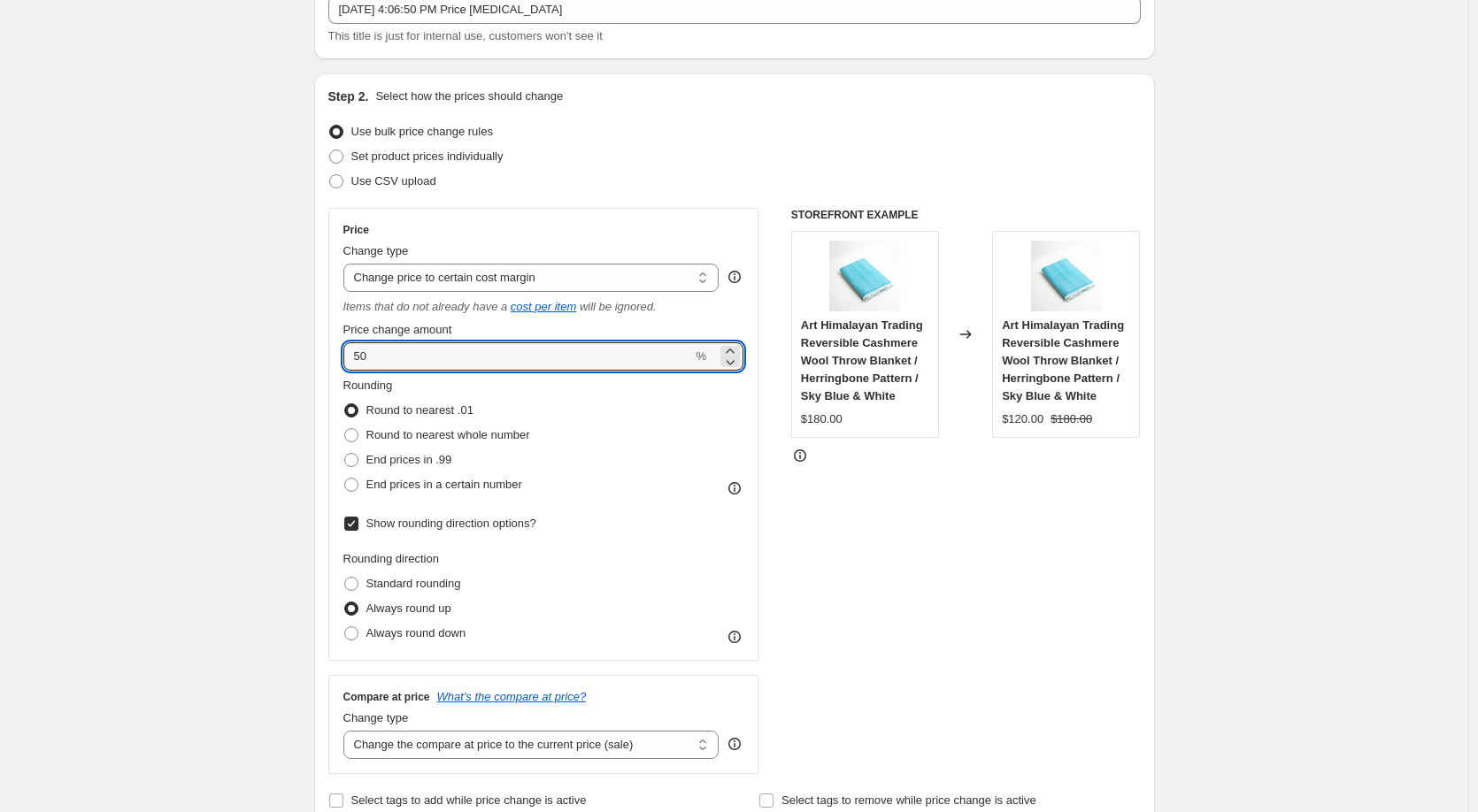
drag, startPoint x: 395, startPoint y: 353, endPoint x: 318, endPoint y: 357, distance: 77.1
click at [318, 357] on div "Step 2. Select how the prices should change Use bulk price change rules Set pro…" at bounding box center [734, 450] width 841 height 753
type input "60"
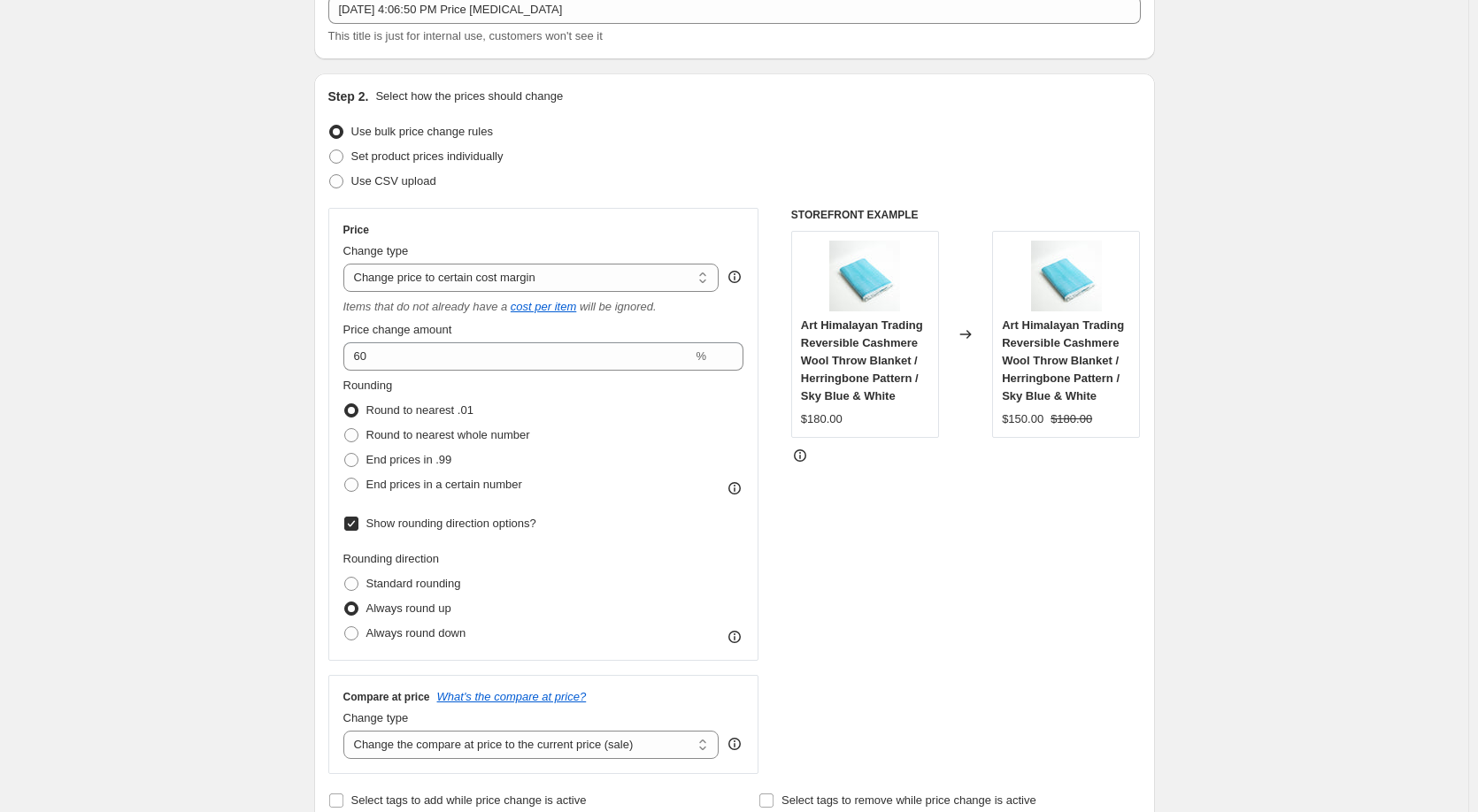
click at [354, 433] on span at bounding box center [351, 435] width 14 height 14
click at [345, 429] on input "Round to nearest whole number" at bounding box center [344, 428] width 1 height 1
radio input "true"
click at [358, 438] on span at bounding box center [351, 435] width 14 height 14
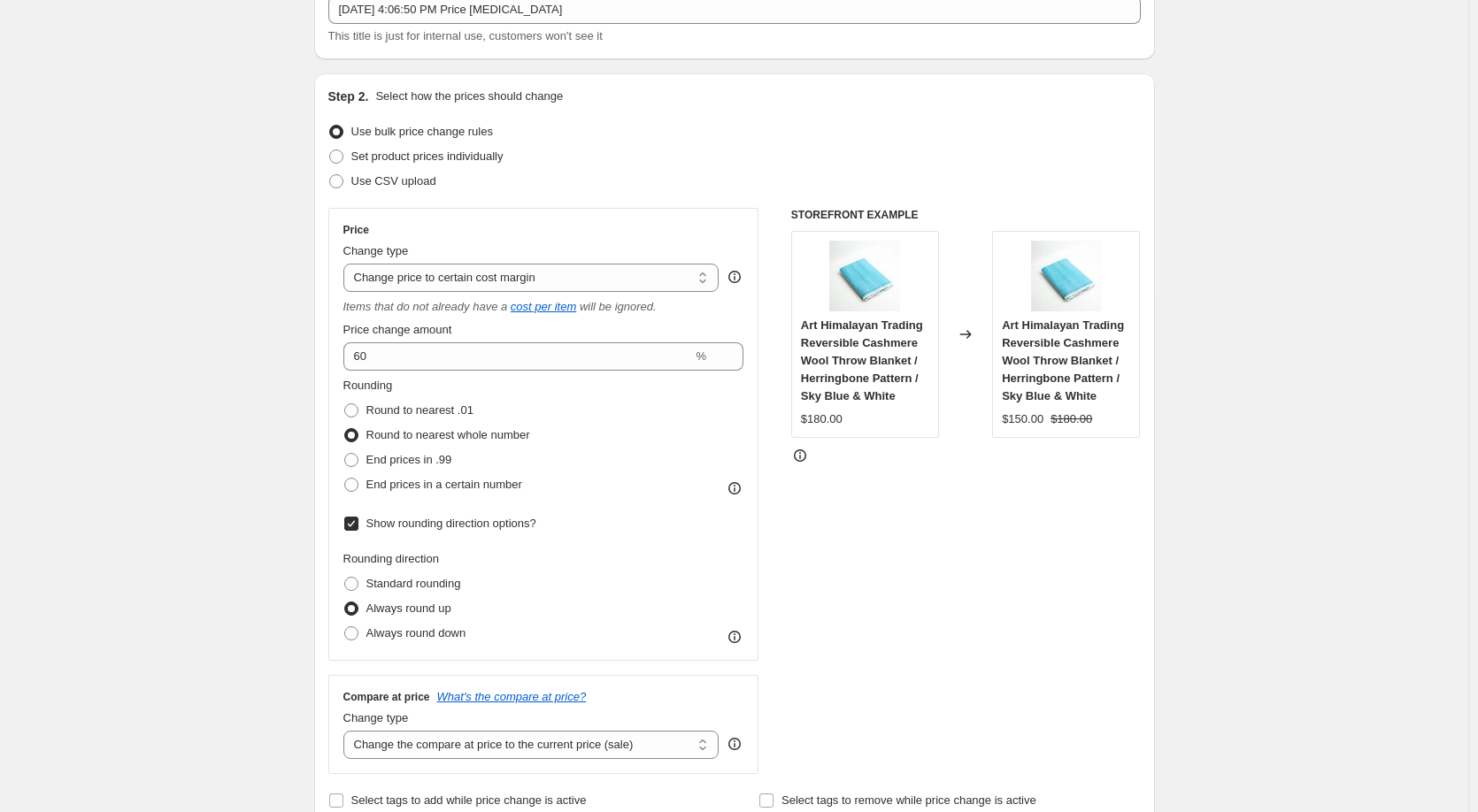
click at [345, 429] on input "Round to nearest whole number" at bounding box center [344, 428] width 1 height 1
click at [356, 434] on span at bounding box center [351, 435] width 14 height 14
click at [345, 429] on input "Round to nearest whole number" at bounding box center [344, 428] width 1 height 1
click at [353, 435] on span at bounding box center [351, 435] width 14 height 14
click at [345, 429] on input "Round to nearest whole number" at bounding box center [344, 428] width 1 height 1
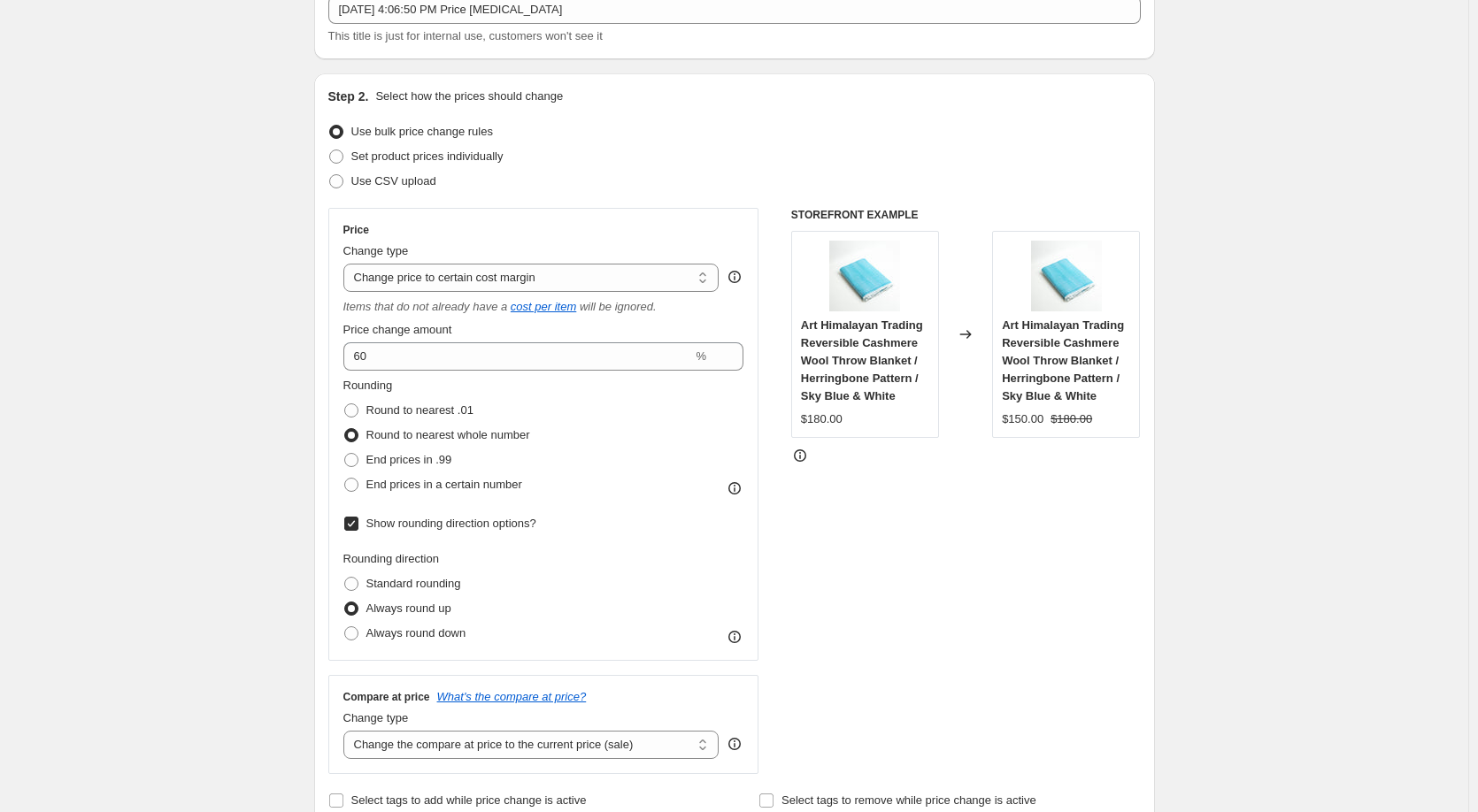
click at [356, 435] on span at bounding box center [351, 435] width 14 height 14
click at [345, 429] on input "Round to nearest whole number" at bounding box center [344, 428] width 1 height 1
click at [355, 434] on span at bounding box center [351, 435] width 14 height 14
click at [345, 429] on input "Round to nearest whole number" at bounding box center [344, 428] width 1 height 1
click at [353, 437] on span at bounding box center [351, 435] width 14 height 14
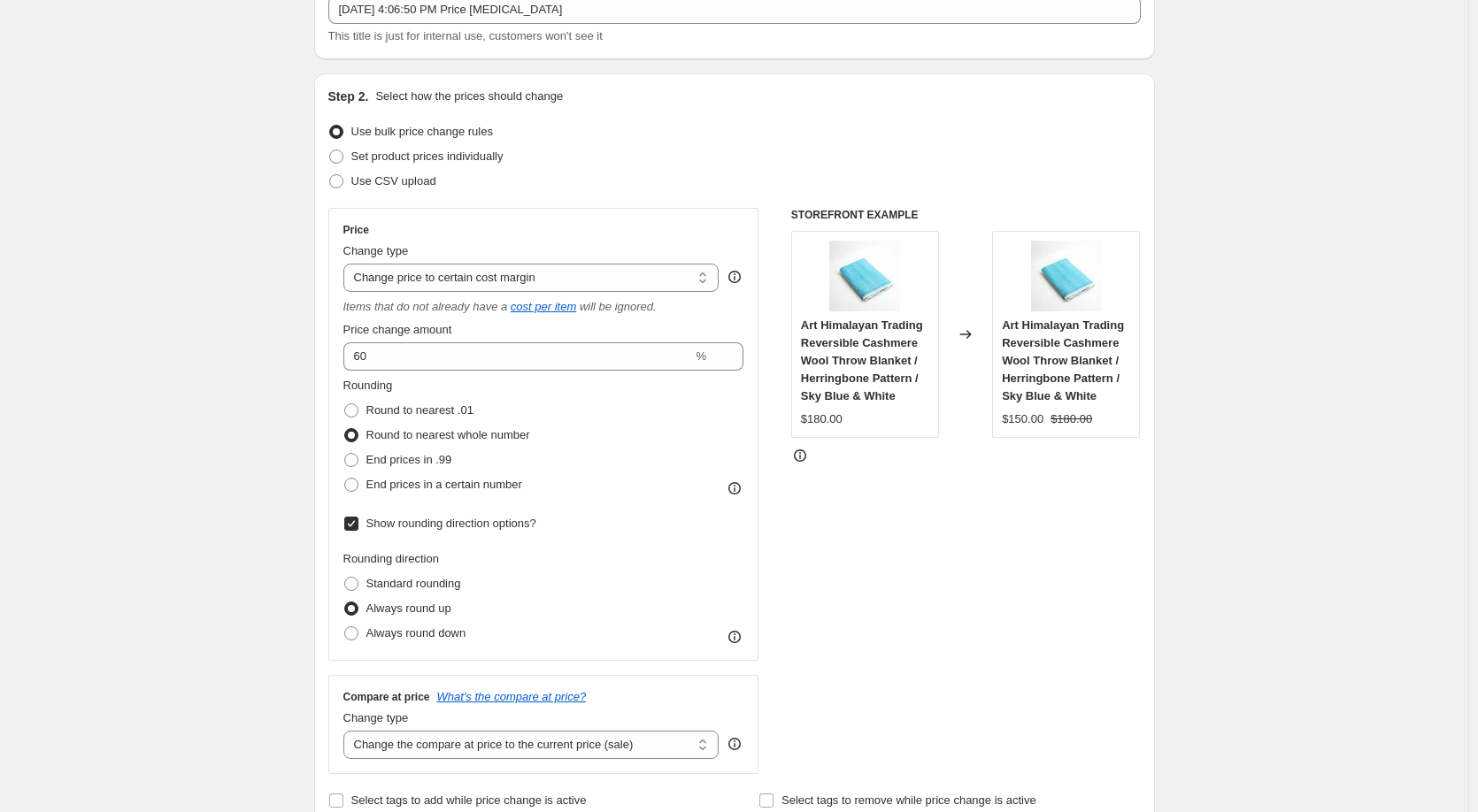
click at [345, 429] on input "Round to nearest whole number" at bounding box center [344, 428] width 1 height 1
click at [358, 608] on span at bounding box center [351, 609] width 14 height 14
click at [345, 603] on input "Always round up" at bounding box center [344, 602] width 1 height 1
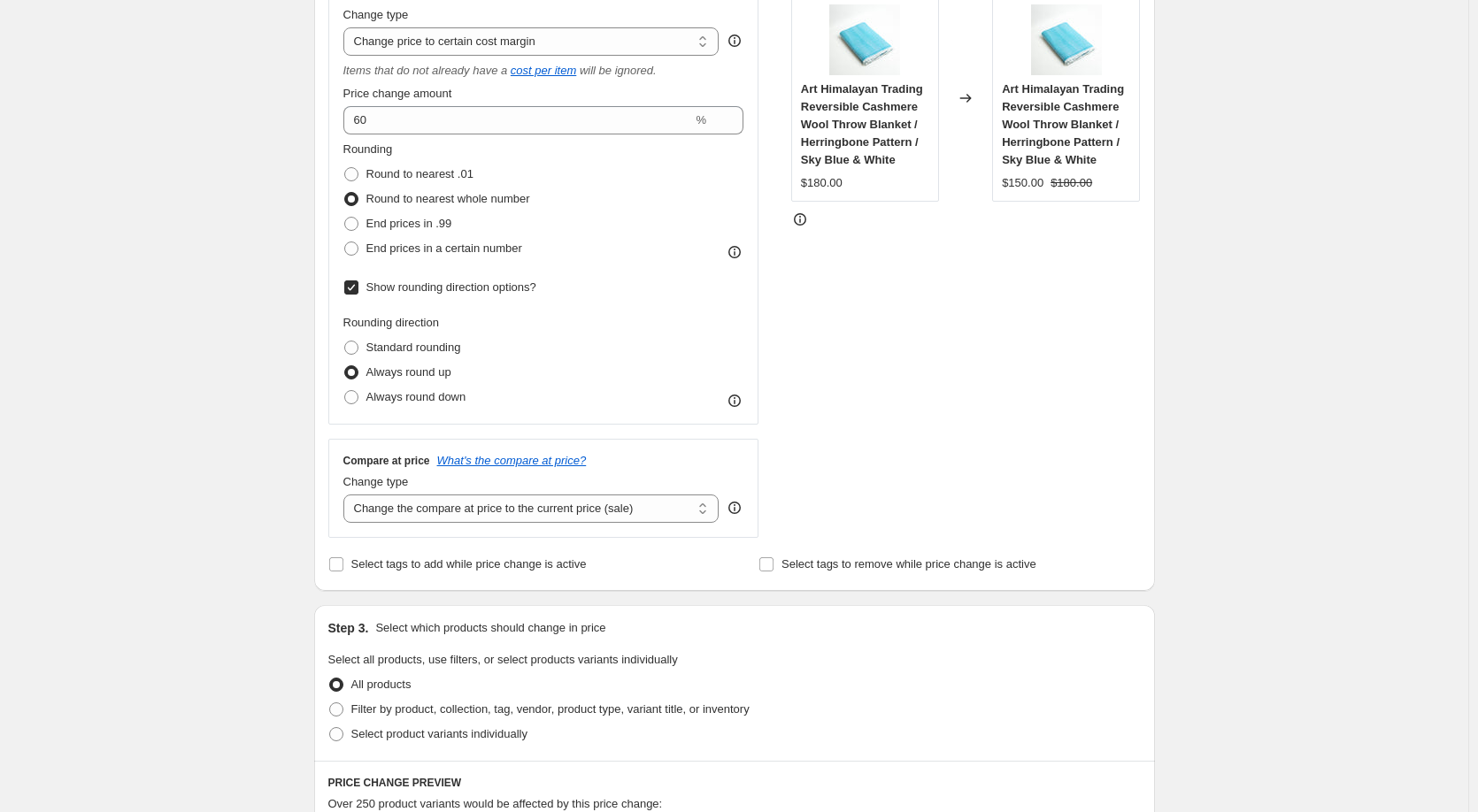
scroll to position [472, 0]
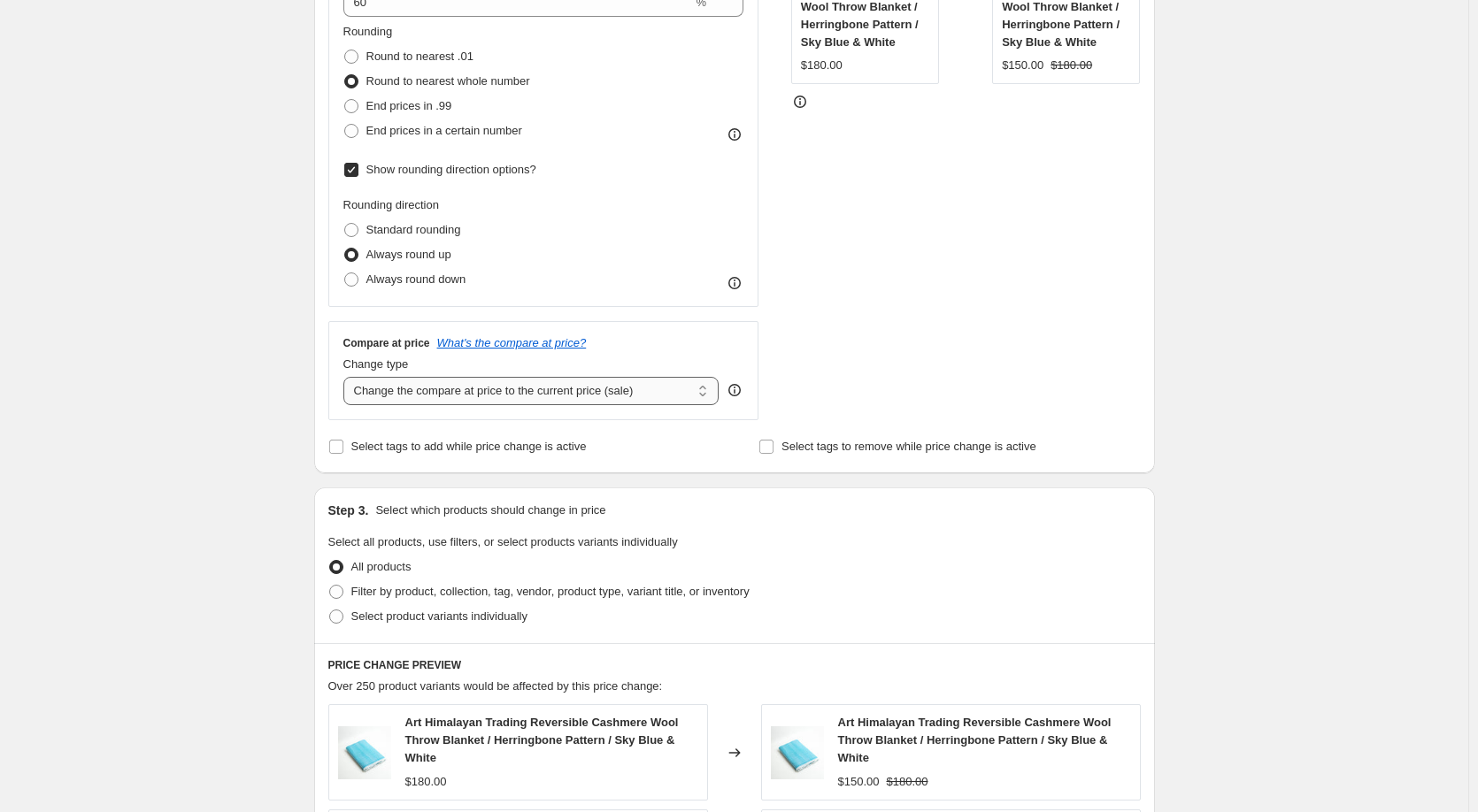
click at [373, 394] on select "Change the compare at price to the current price (sale) Change the compare at p…" at bounding box center [531, 391] width 376 height 28
select select "remove"
click at [347, 377] on select "Change the compare at price to the current price (sale) Change the compare at p…" at bounding box center [531, 391] width 376 height 28
click at [285, 383] on div "Create new price change job. This page is ready Create new price change job Dra…" at bounding box center [734, 511] width 1468 height 1965
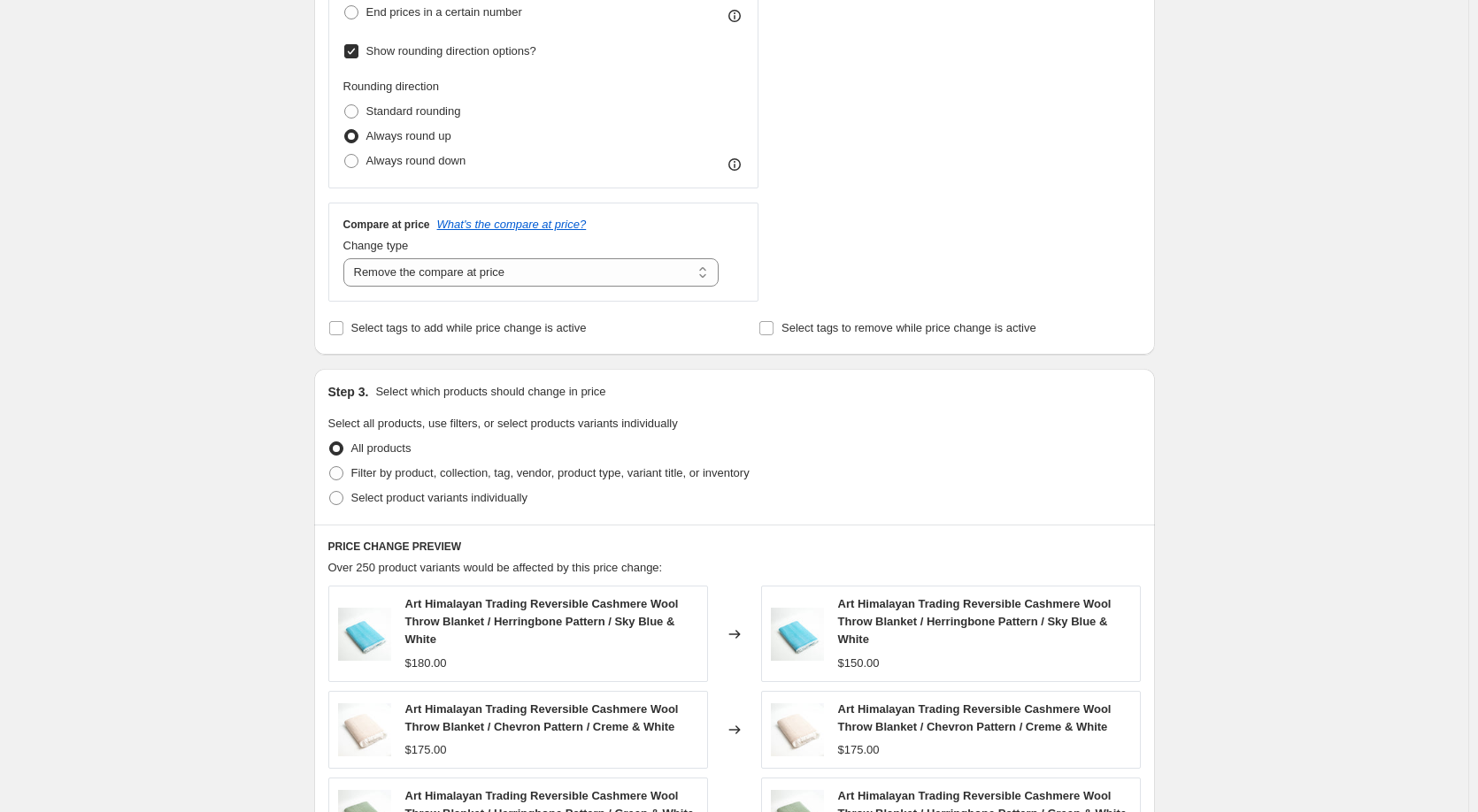
click at [343, 451] on span at bounding box center [336, 449] width 14 height 14
click at [330, 442] on input "All products" at bounding box center [329, 441] width 1 height 1
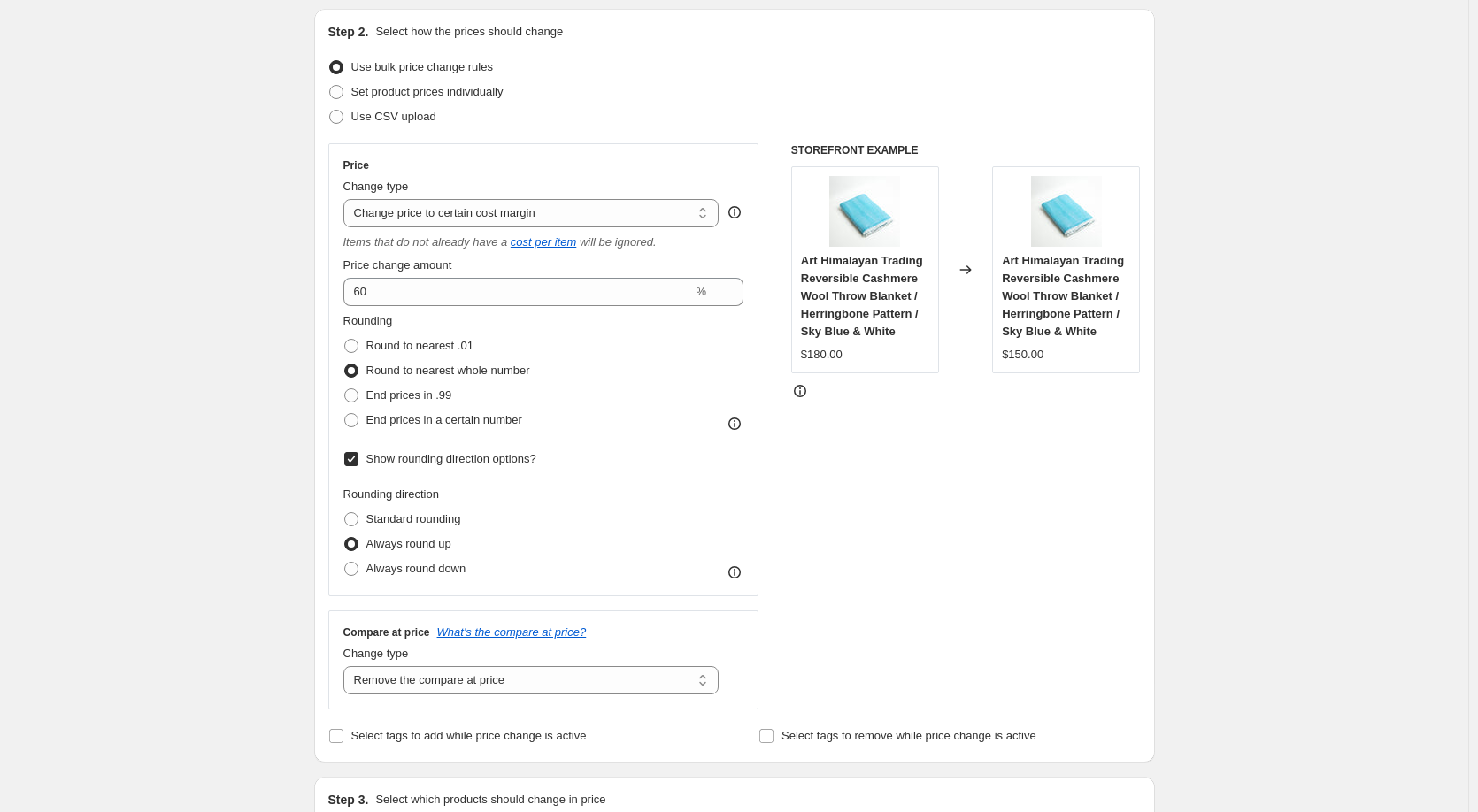
scroll to position [236, 0]
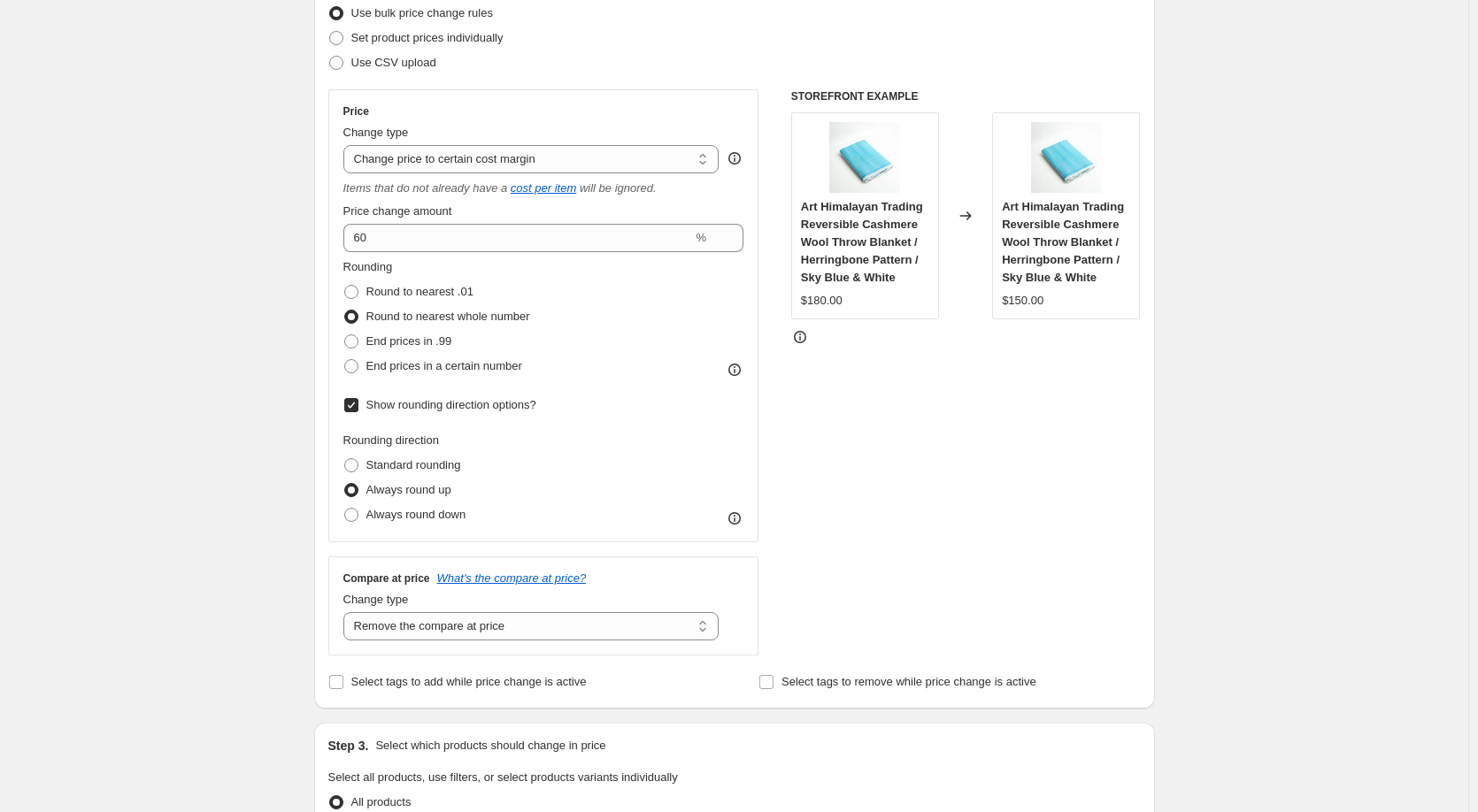
click at [737, 371] on icon at bounding box center [734, 370] width 18 height 18
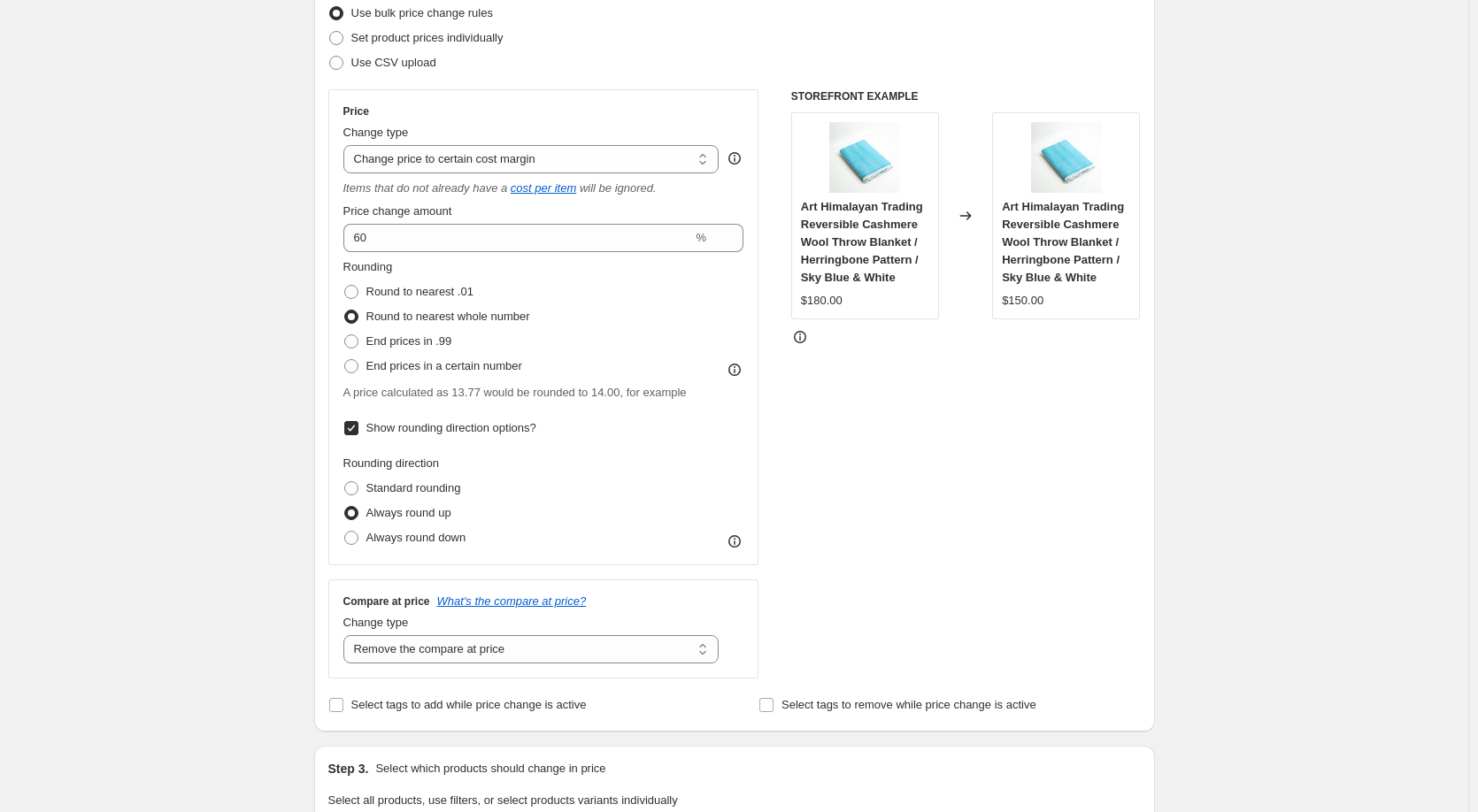
click at [735, 372] on icon at bounding box center [734, 371] width 2 height 4
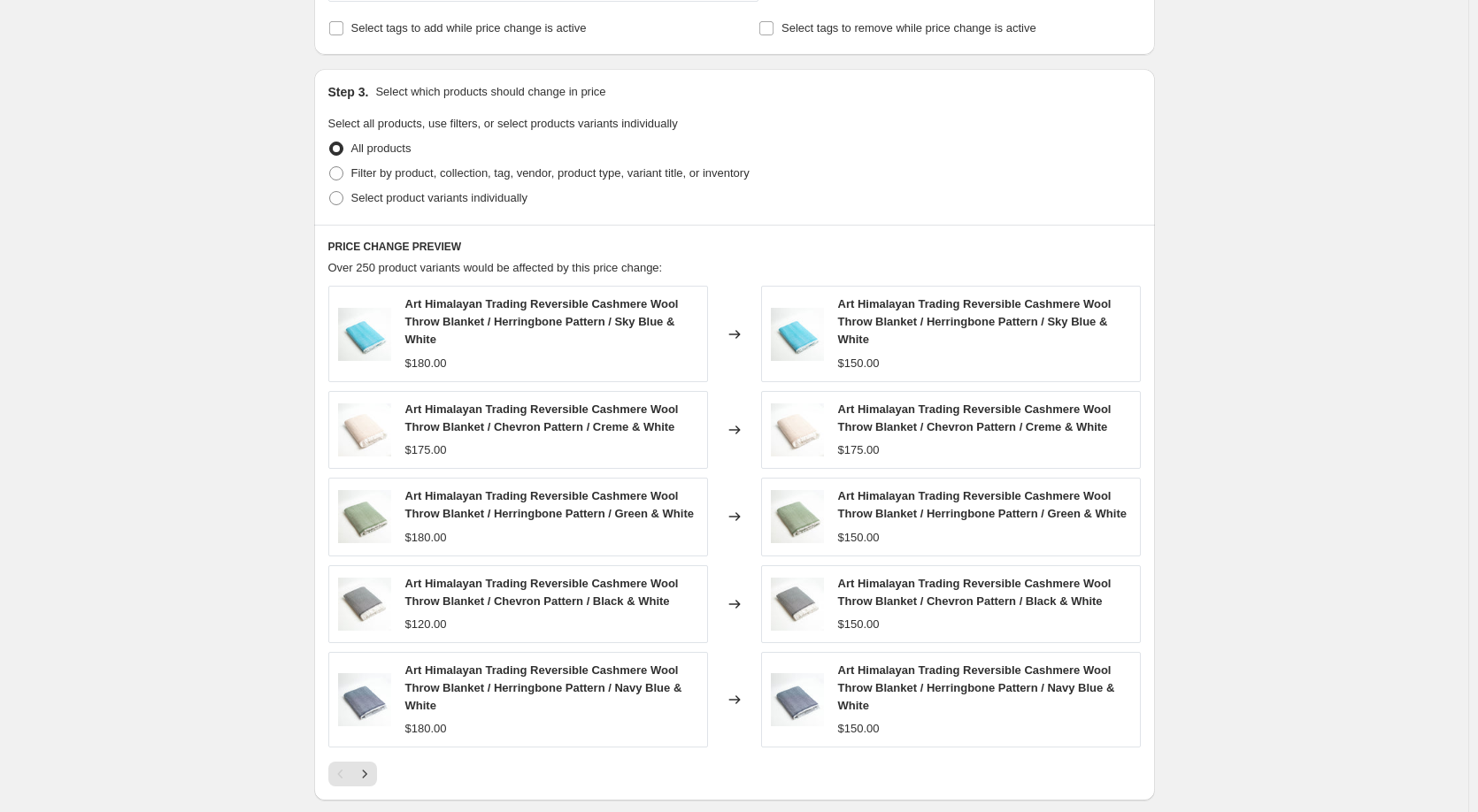
scroll to position [944, 0]
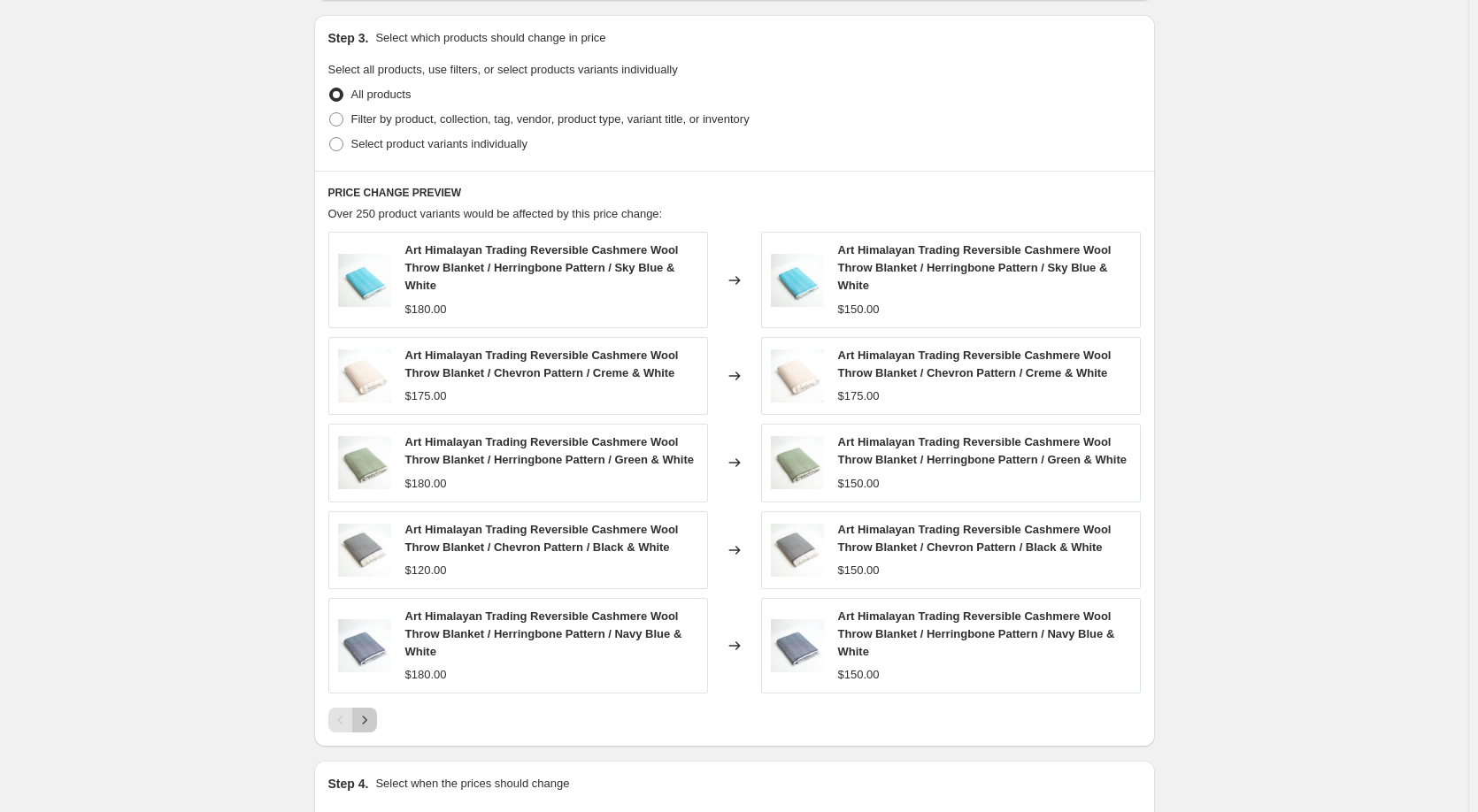
click at [373, 729] on icon "Next" at bounding box center [364, 720] width 18 height 18
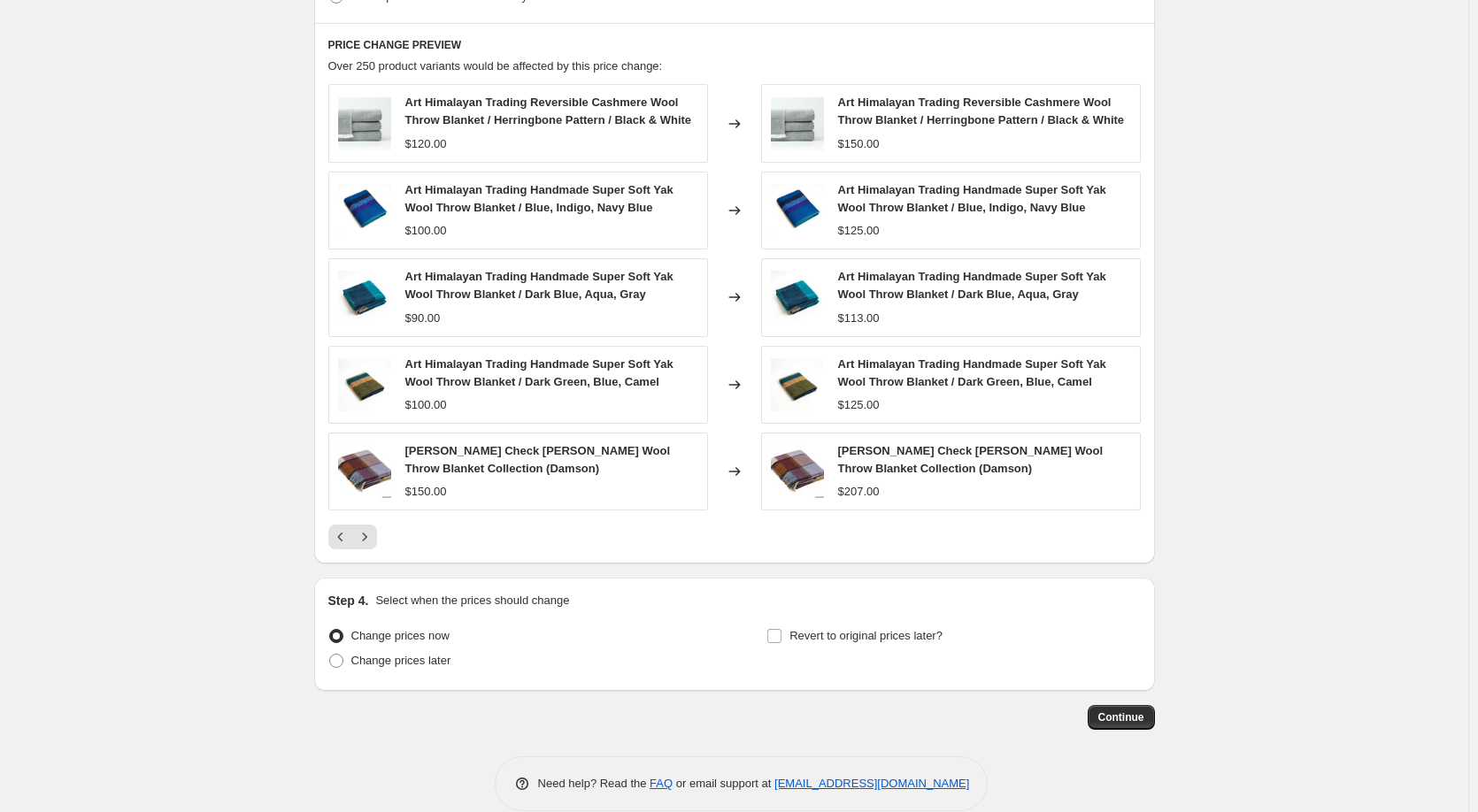
scroll to position [1118, 0]
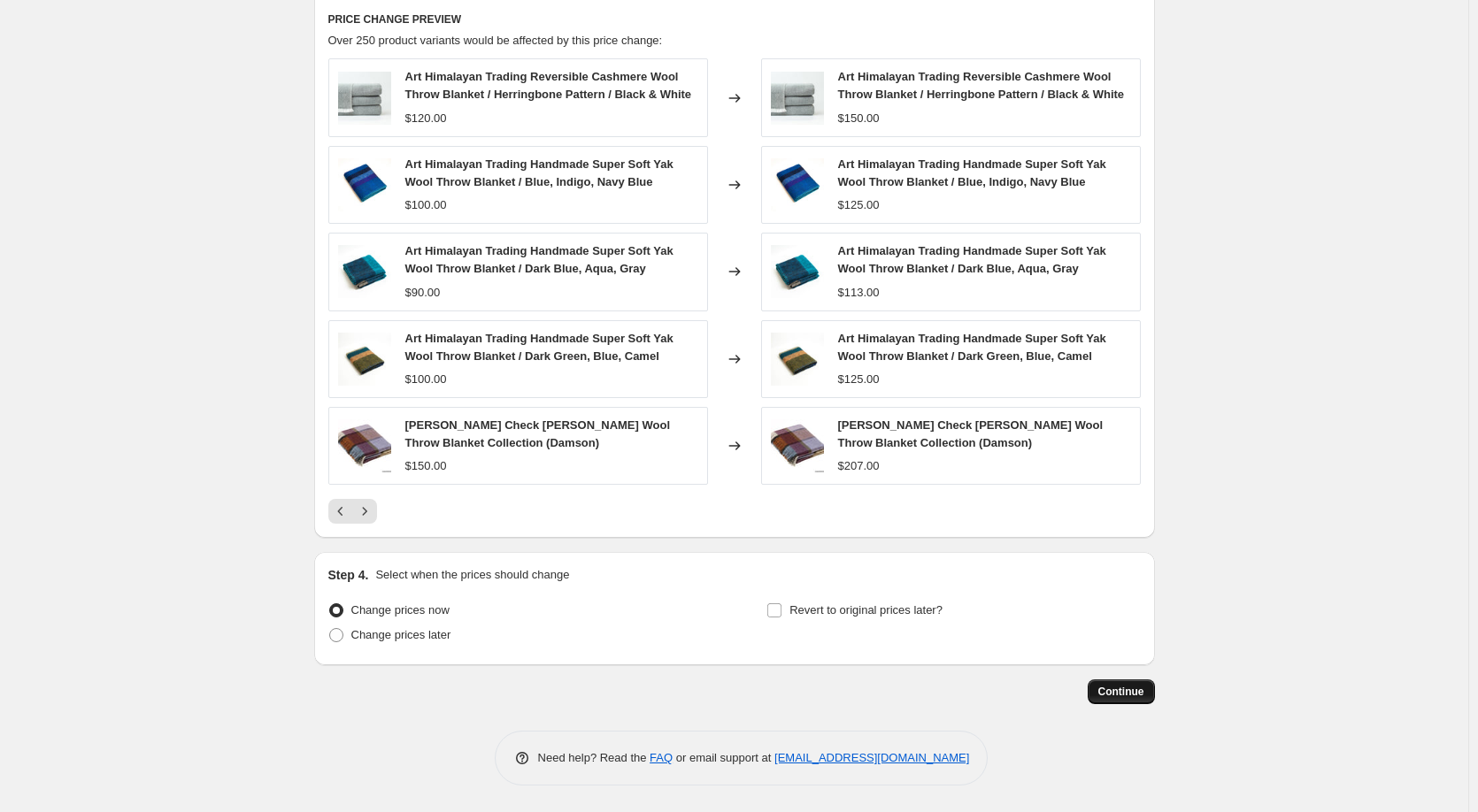
click at [1107, 691] on span "Continue" at bounding box center [1122, 691] width 46 height 14
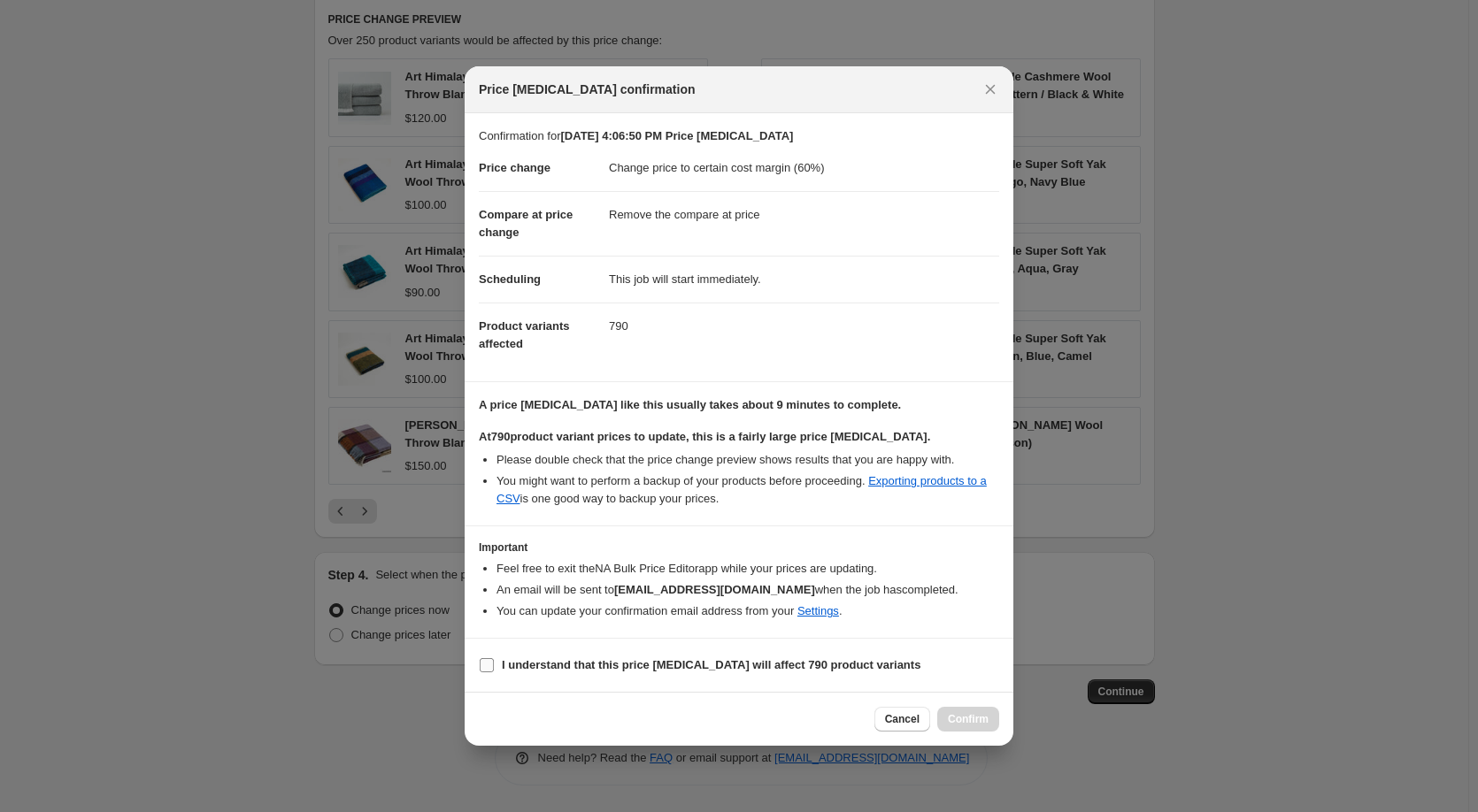
click at [492, 669] on input "I understand that this price change job will affect 790 product variants" at bounding box center [487, 666] width 14 height 14
checkbox input "true"
click at [960, 711] on button "Confirm" at bounding box center [968, 719] width 62 height 25
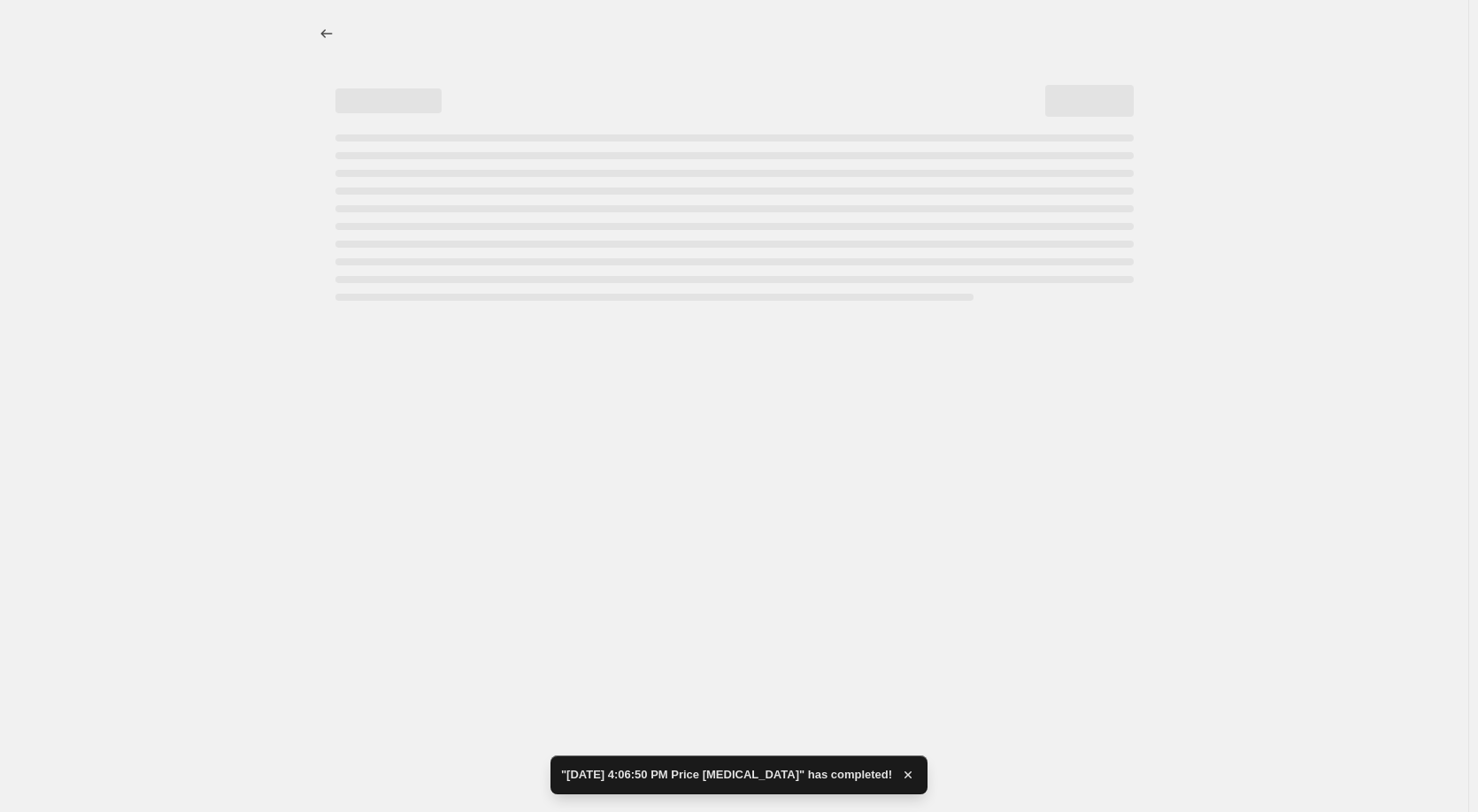
select select "margin"
select select "remove"
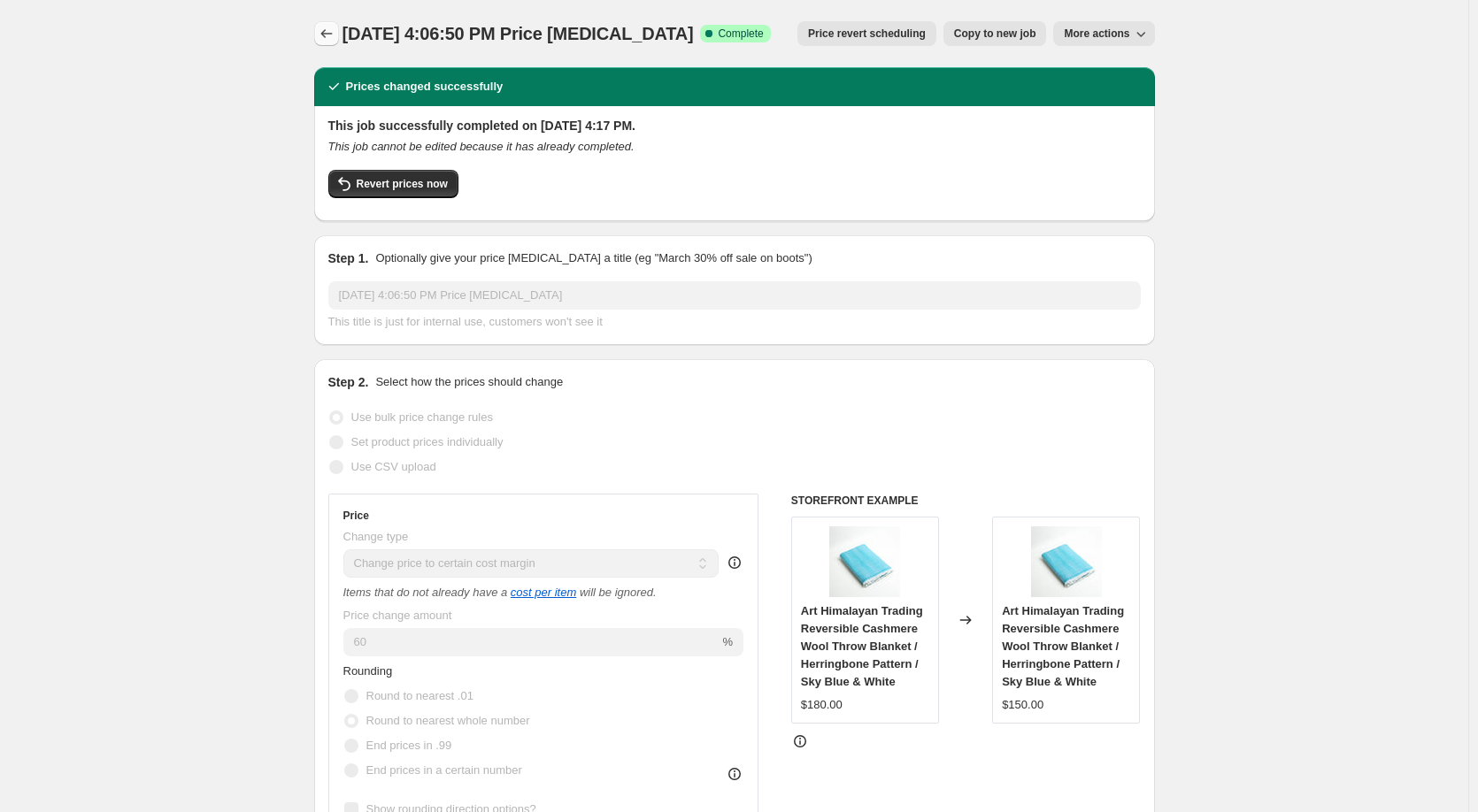
click at [325, 39] on icon "Price change jobs" at bounding box center [326, 34] width 18 height 18
